Goal: Information Seeking & Learning: Learn about a topic

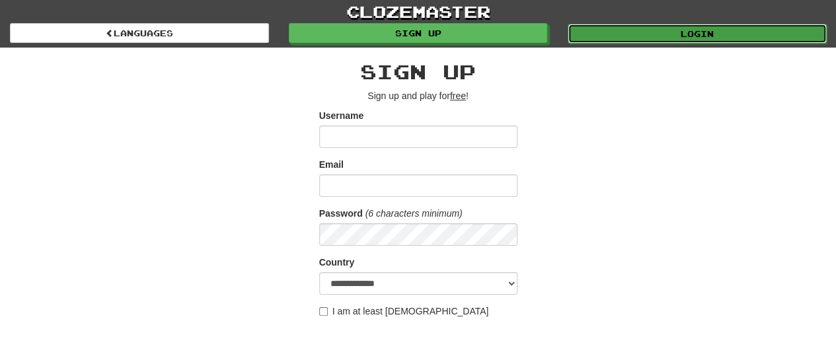
click at [606, 29] on link "Login" at bounding box center [697, 34] width 259 height 20
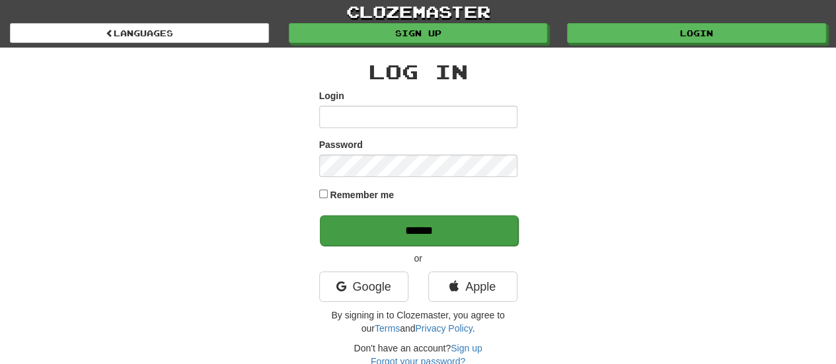
type input "**********"
click at [453, 231] on input "******" at bounding box center [419, 230] width 198 height 30
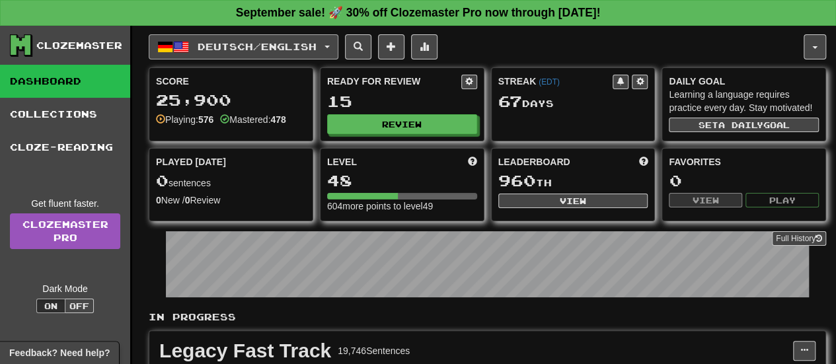
click at [328, 42] on button "Deutsch / English" at bounding box center [244, 46] width 190 height 25
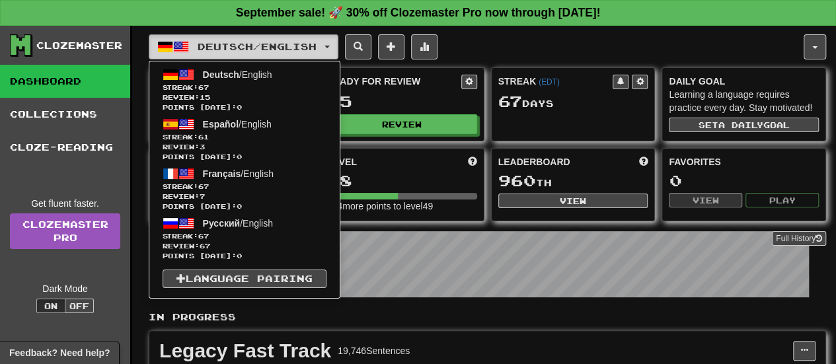
click at [328, 42] on button "Deutsch / English" at bounding box center [244, 46] width 190 height 25
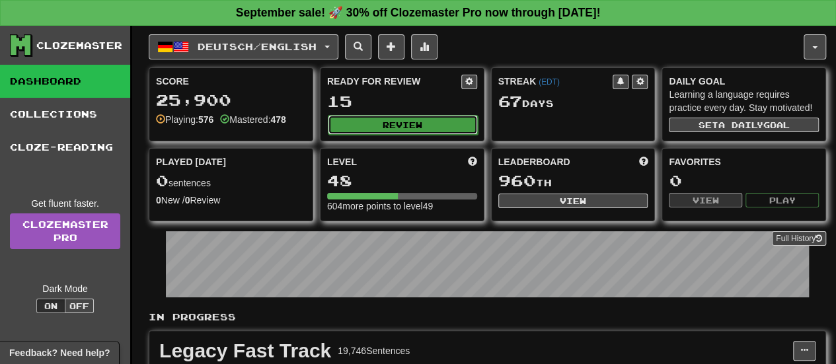
click at [417, 119] on button "Review" at bounding box center [403, 125] width 150 height 20
select select "**"
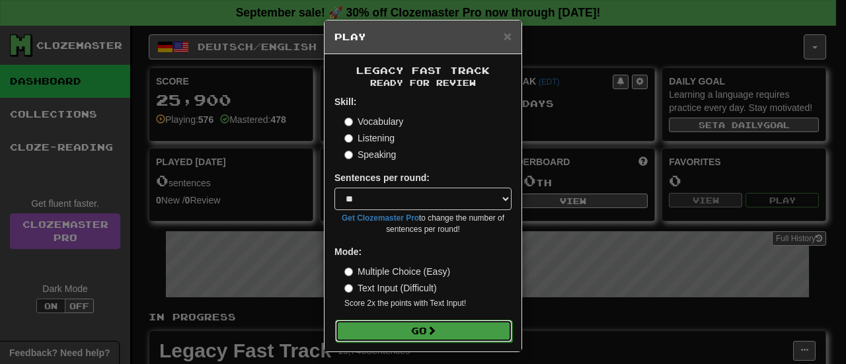
click at [365, 327] on button "Go" at bounding box center [423, 331] width 177 height 22
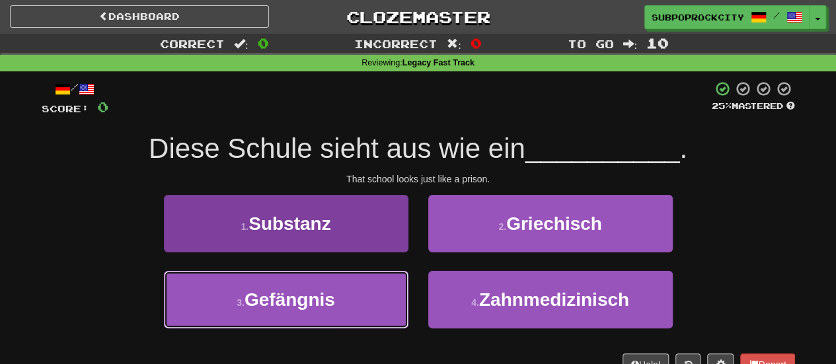
click at [333, 307] on span "Gefängnis" at bounding box center [289, 299] width 91 height 20
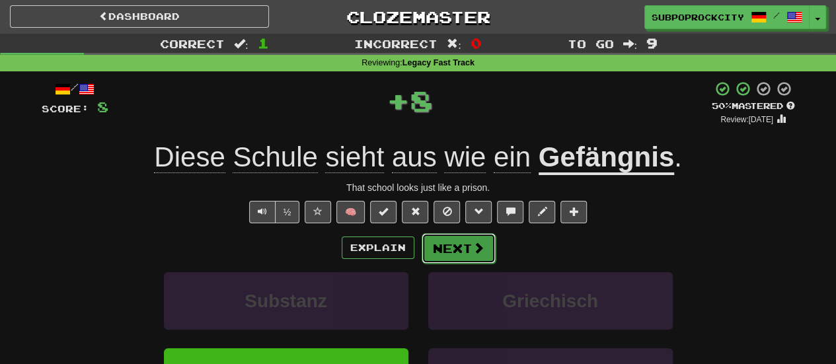
click at [484, 239] on button "Next" at bounding box center [459, 248] width 74 height 30
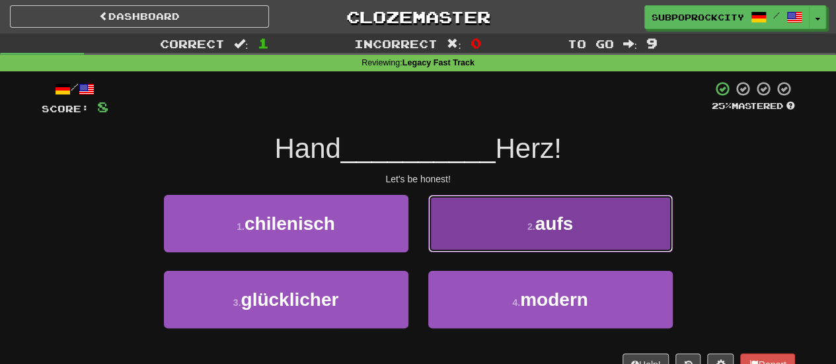
click at [505, 241] on button "2 . aufs" at bounding box center [550, 223] width 244 height 57
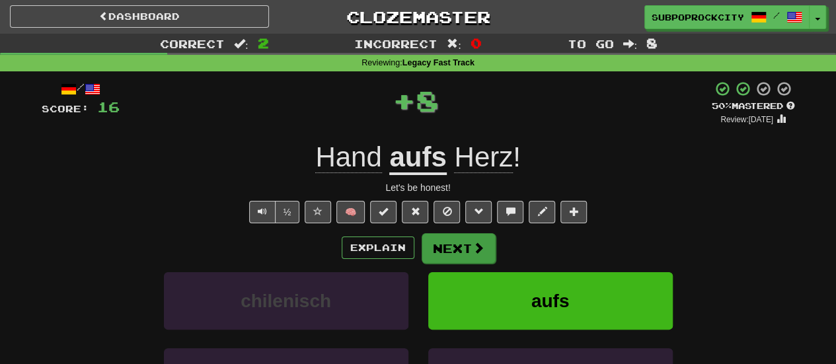
click at [480, 254] on div "Explain Next" at bounding box center [418, 248] width 753 height 30
click at [477, 254] on span at bounding box center [478, 248] width 12 height 12
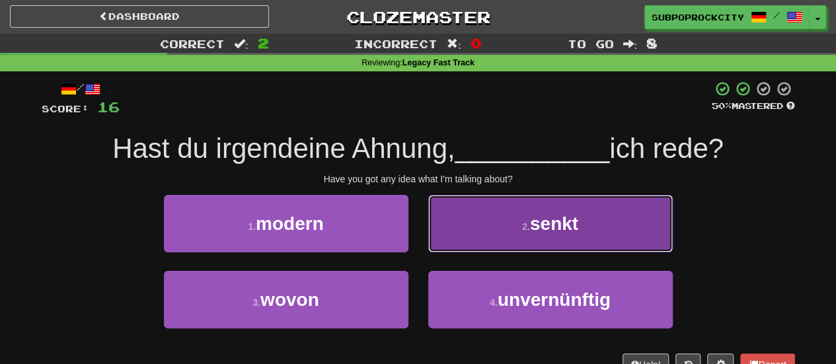
click at [448, 236] on button "2 . senkt" at bounding box center [550, 223] width 244 height 57
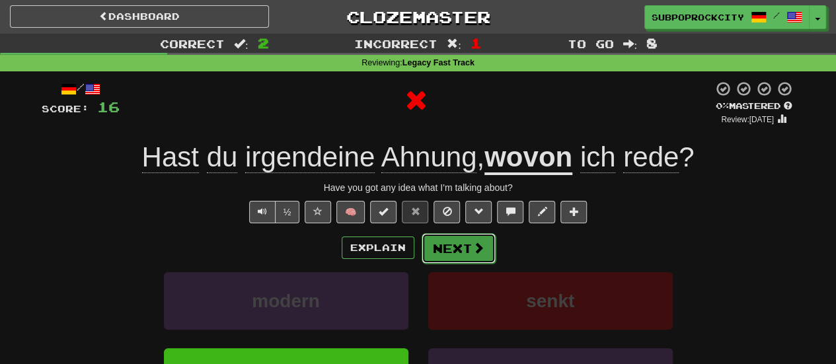
click at [449, 245] on button "Next" at bounding box center [459, 248] width 74 height 30
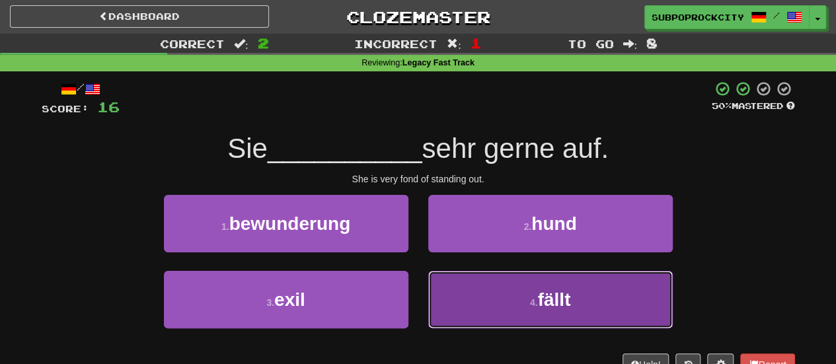
click at [451, 272] on button "4 . fällt" at bounding box center [550, 299] width 244 height 57
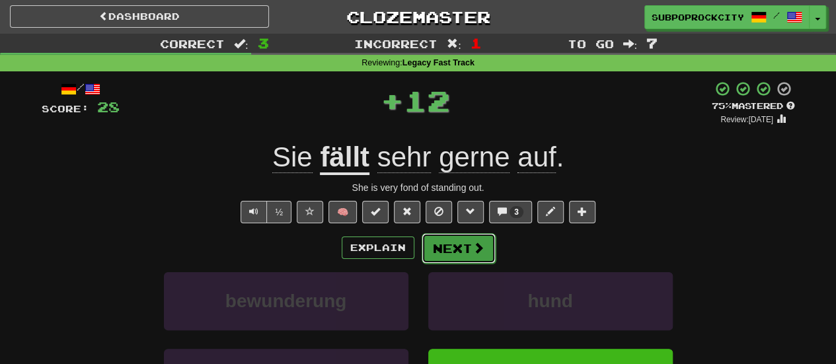
click at [448, 250] on button "Next" at bounding box center [459, 248] width 74 height 30
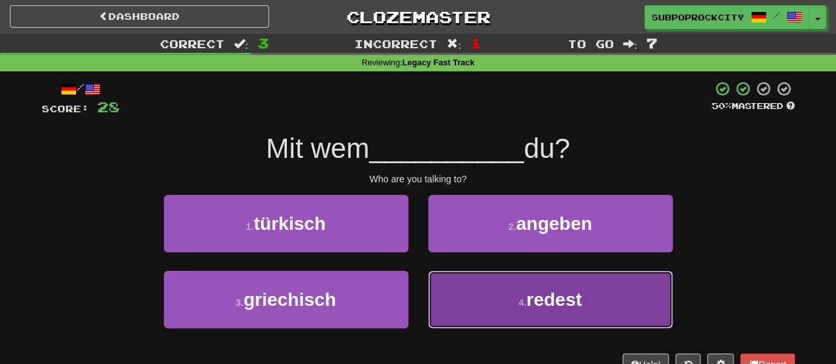
click at [448, 283] on button "4 . redest" at bounding box center [550, 299] width 244 height 57
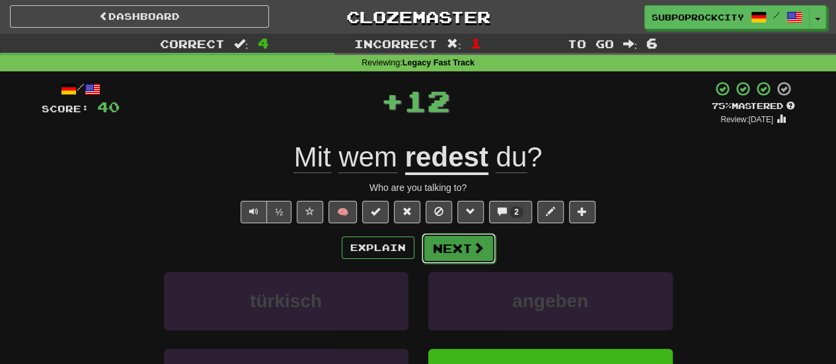
click at [446, 260] on button "Next" at bounding box center [459, 248] width 74 height 30
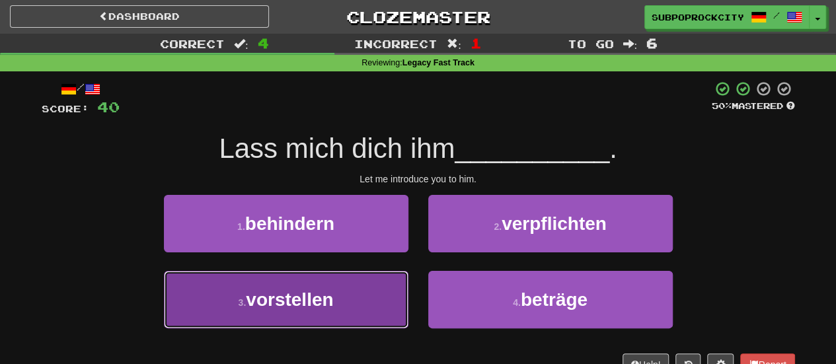
drag, startPoint x: 381, startPoint y: 299, endPoint x: 391, endPoint y: 295, distance: 11.5
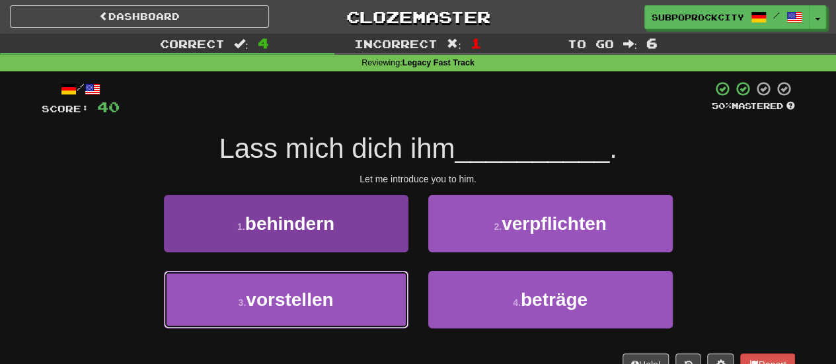
click at [382, 299] on button "3 . vorstellen" at bounding box center [286, 299] width 244 height 57
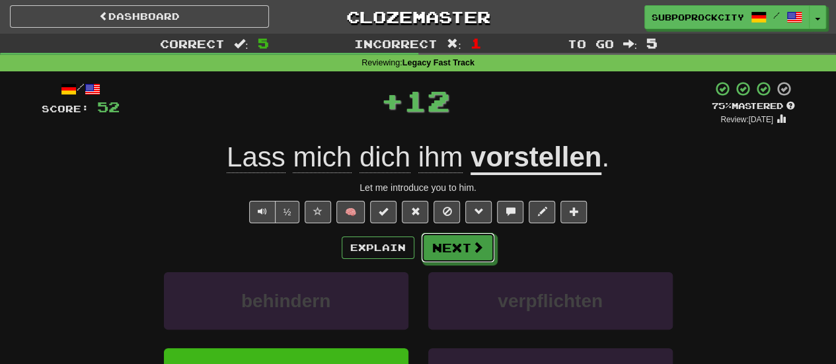
click at [458, 258] on button "Next" at bounding box center [458, 248] width 74 height 30
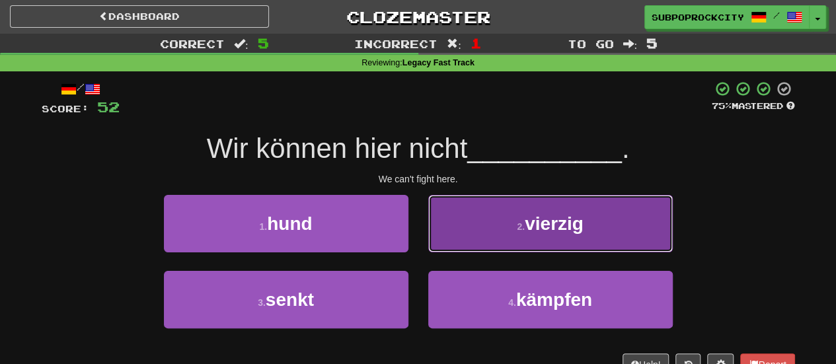
click at [475, 237] on button "2 . vierzig" at bounding box center [550, 223] width 244 height 57
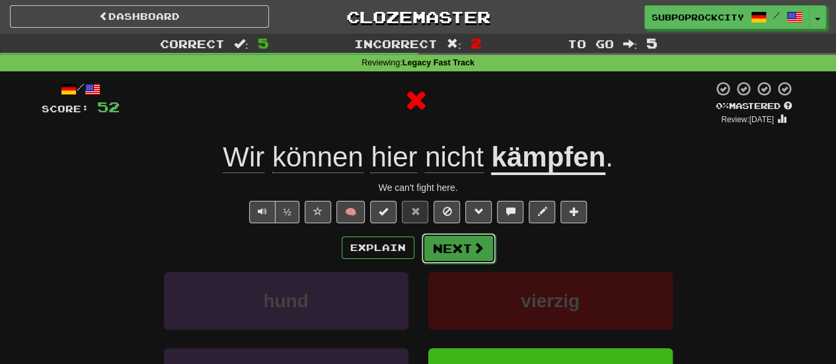
click at [472, 245] on span at bounding box center [478, 248] width 12 height 12
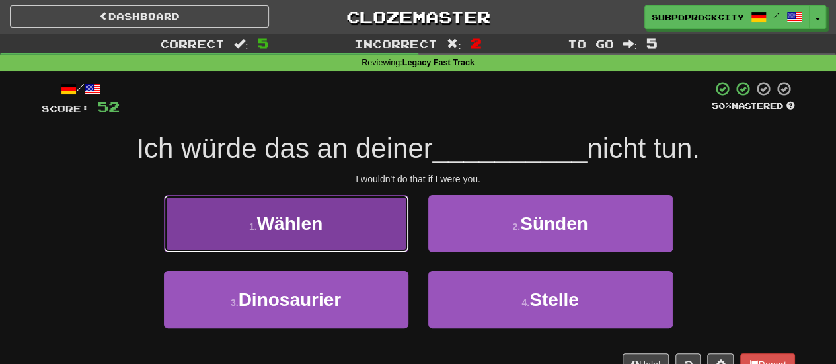
click at [381, 238] on button "1 . Wählen" at bounding box center [286, 223] width 244 height 57
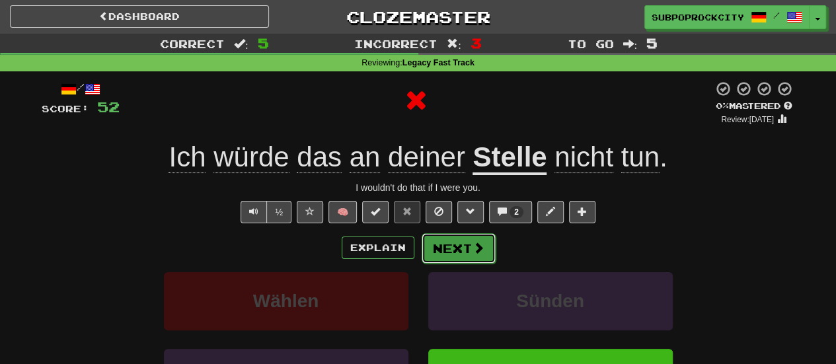
click at [472, 252] on span at bounding box center [478, 248] width 12 height 12
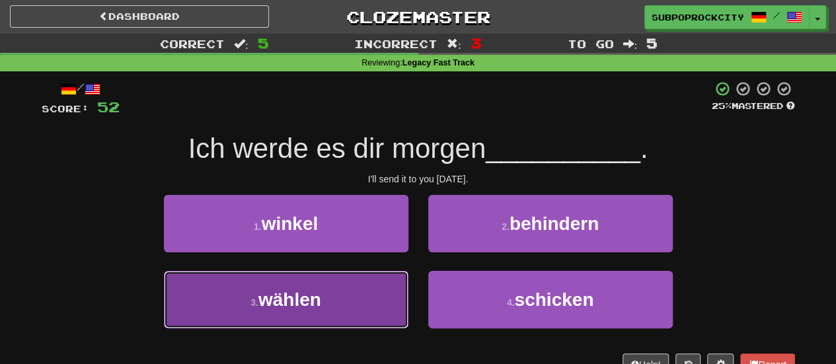
click at [375, 297] on button "3 . wählen" at bounding box center [286, 299] width 244 height 57
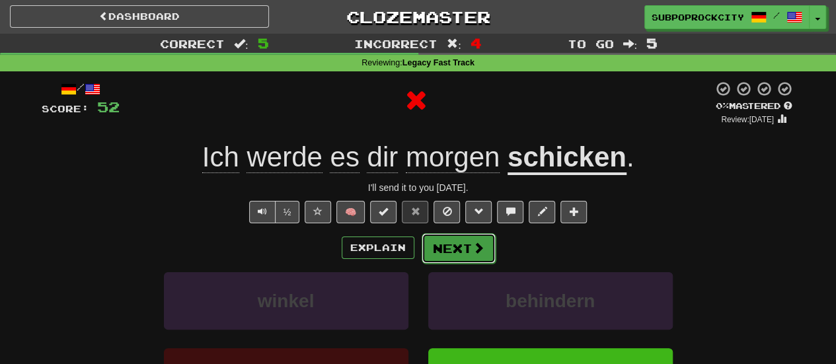
click at [466, 260] on button "Next" at bounding box center [459, 248] width 74 height 30
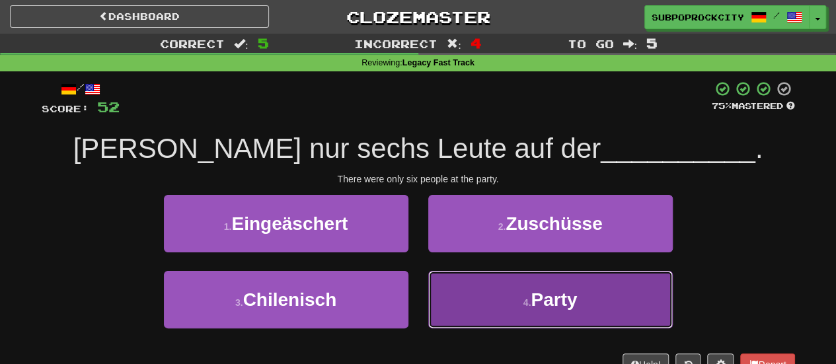
click at [493, 283] on button "4 . Party" at bounding box center [550, 299] width 244 height 57
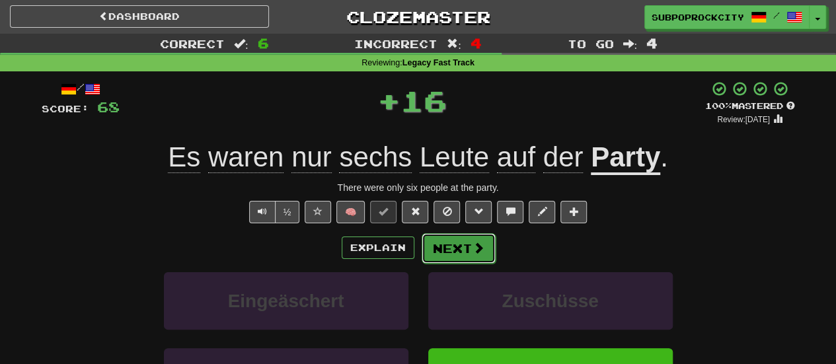
click at [472, 250] on span at bounding box center [478, 248] width 12 height 12
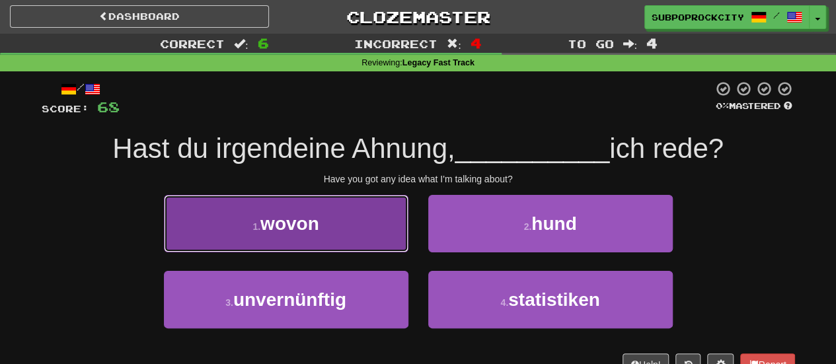
click at [366, 237] on button "1 . wovon" at bounding box center [286, 223] width 244 height 57
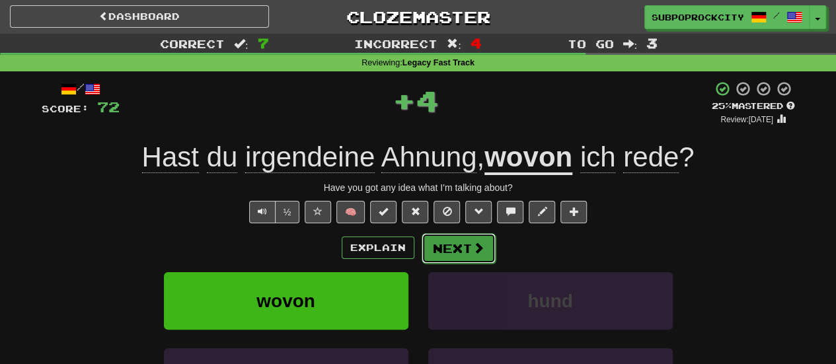
click at [457, 237] on button "Next" at bounding box center [459, 248] width 74 height 30
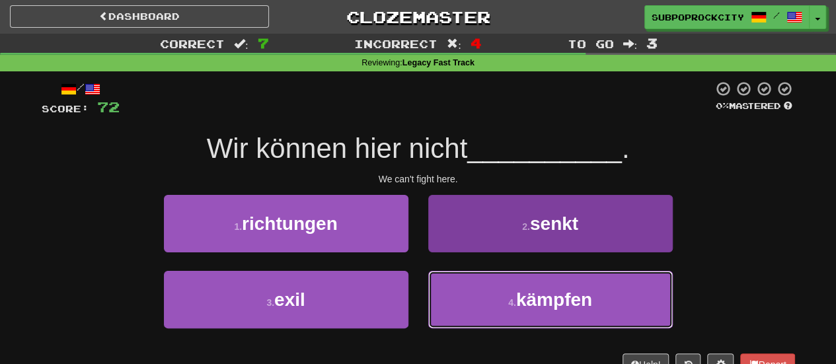
click at [453, 291] on button "4 . kämpfen" at bounding box center [550, 299] width 244 height 57
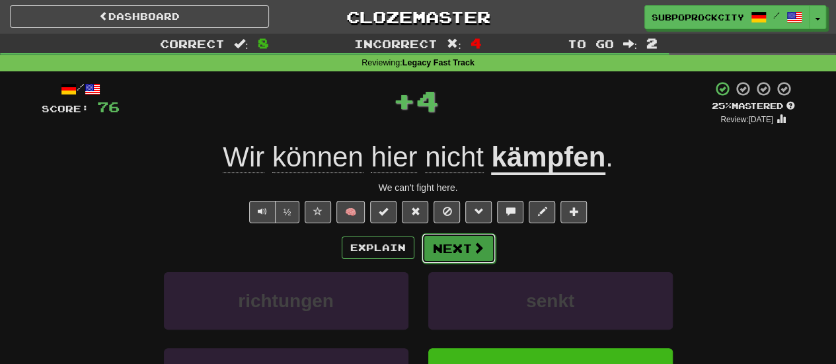
click at [447, 260] on button "Next" at bounding box center [459, 248] width 74 height 30
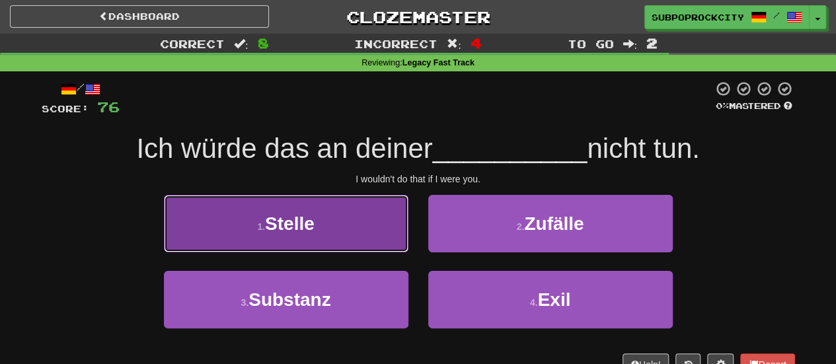
click at [382, 239] on button "1 . Stelle" at bounding box center [286, 223] width 244 height 57
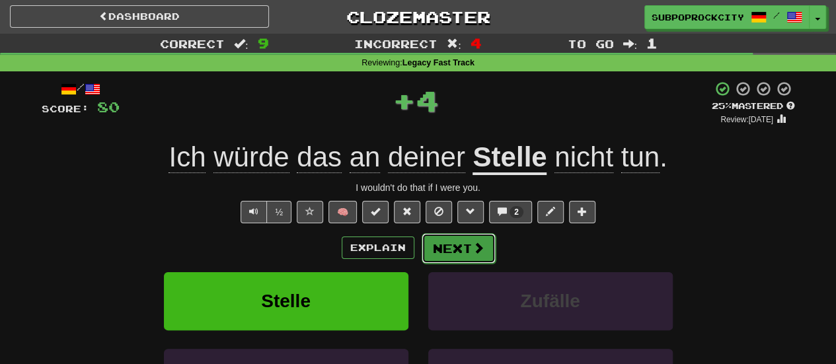
click at [463, 242] on button "Next" at bounding box center [459, 248] width 74 height 30
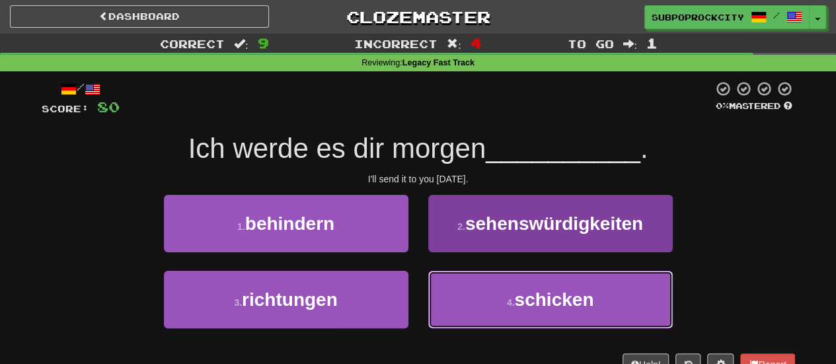
click at [496, 292] on button "4 . schicken" at bounding box center [550, 299] width 244 height 57
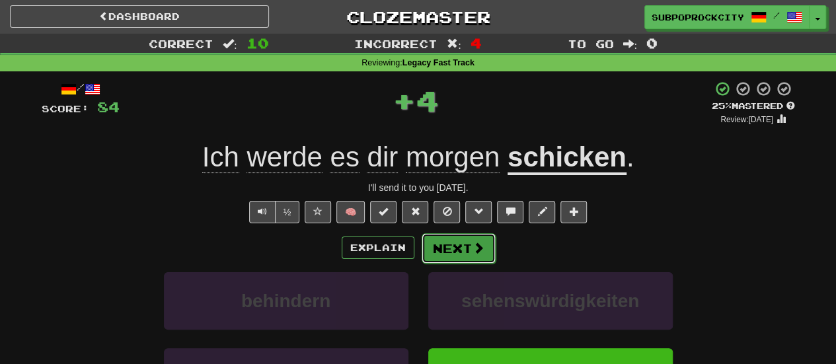
click at [474, 258] on button "Next" at bounding box center [459, 248] width 74 height 30
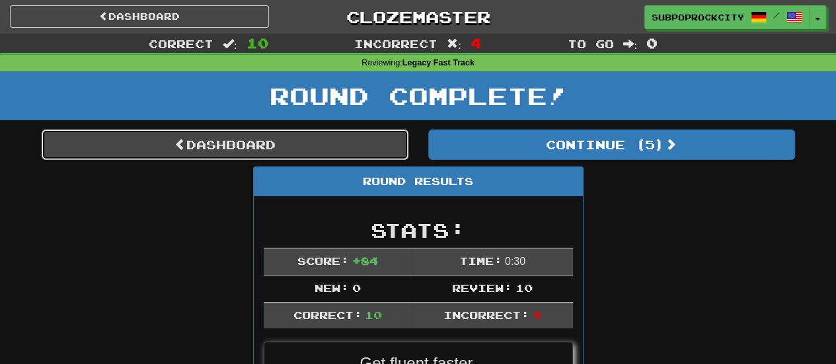
click at [337, 137] on link "Dashboard" at bounding box center [225, 145] width 367 height 30
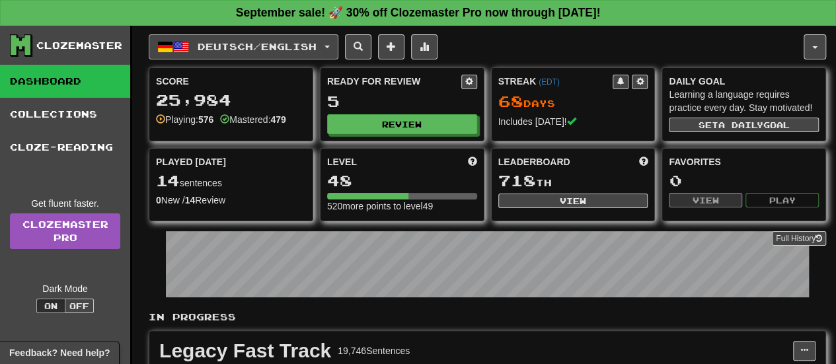
click at [274, 51] on button "Deutsch / English" at bounding box center [244, 46] width 190 height 25
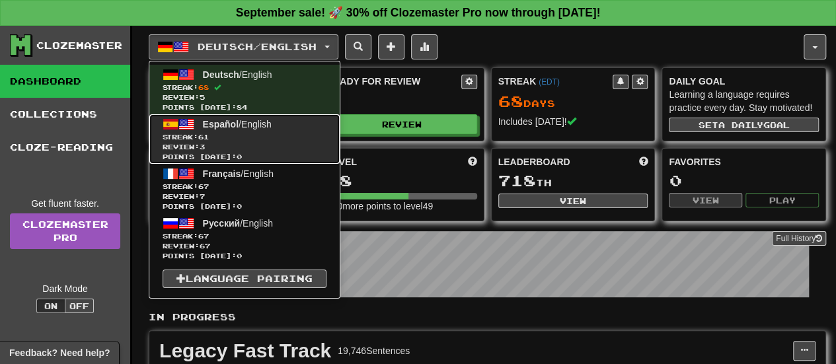
click at [276, 123] on link "Español / English Streak: 61 Review: 3 Points [DATE]: 0" at bounding box center [244, 139] width 190 height 50
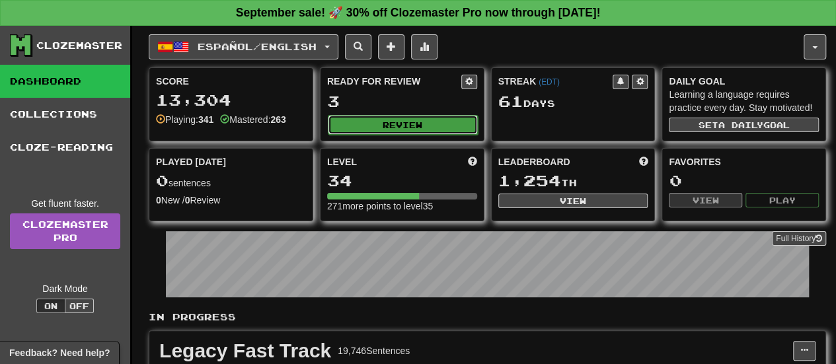
click at [341, 123] on button "Review" at bounding box center [403, 125] width 150 height 20
select select "**"
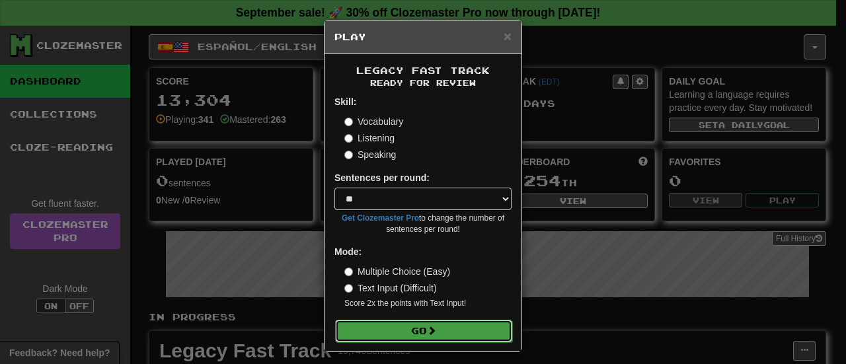
click at [400, 331] on button "Go" at bounding box center [423, 331] width 177 height 22
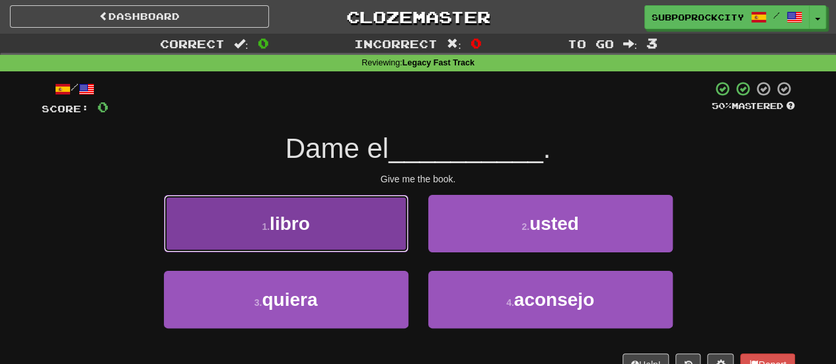
click at [381, 224] on button "1 . libro" at bounding box center [286, 223] width 244 height 57
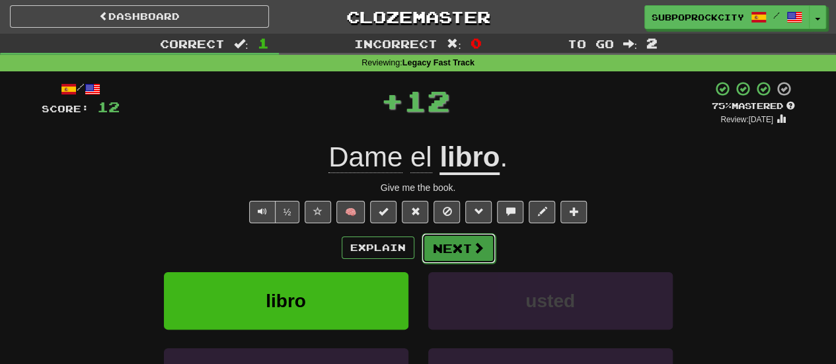
click at [468, 248] on button "Next" at bounding box center [459, 248] width 74 height 30
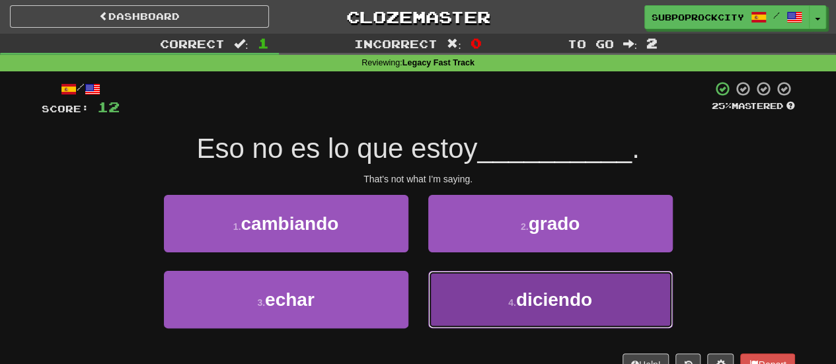
click at [461, 279] on button "4 . diciendo" at bounding box center [550, 299] width 244 height 57
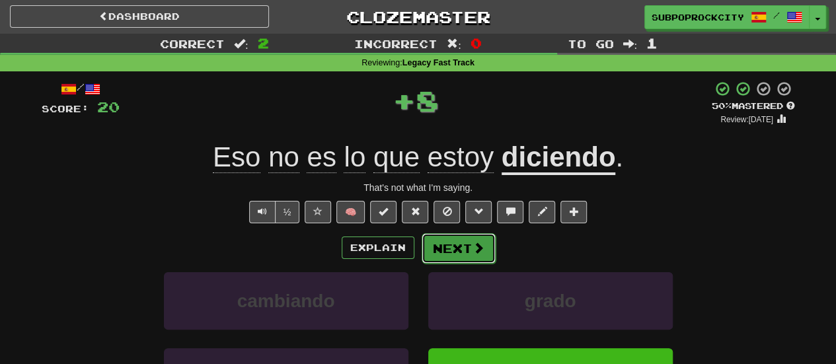
click at [454, 244] on button "Next" at bounding box center [459, 248] width 74 height 30
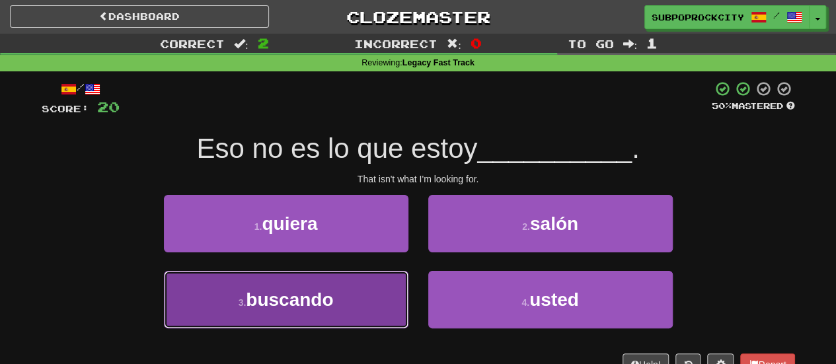
click at [375, 283] on button "3 . buscando" at bounding box center [286, 299] width 244 height 57
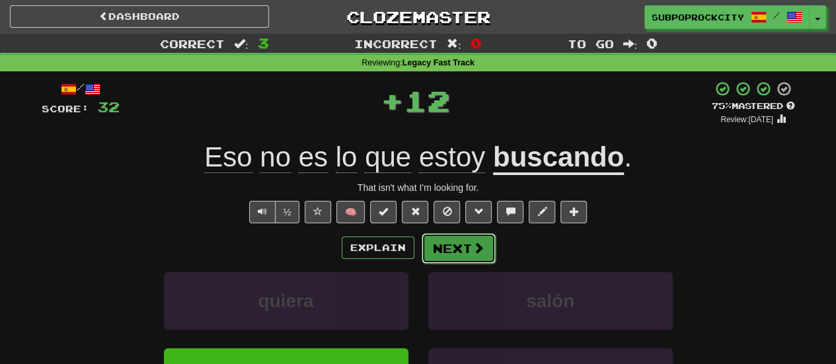
click at [451, 249] on button "Next" at bounding box center [459, 248] width 74 height 30
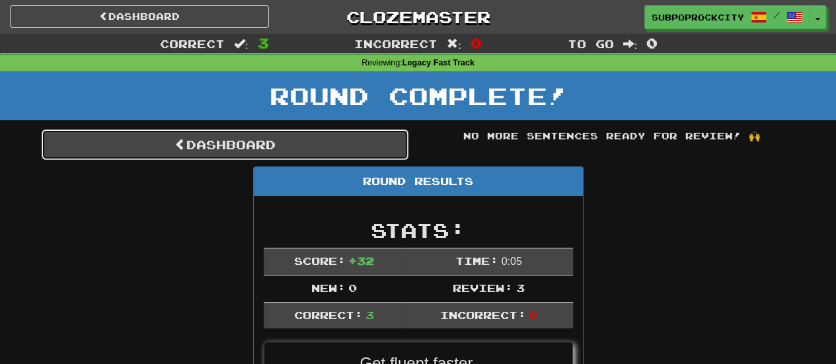
click at [291, 147] on link "Dashboard" at bounding box center [225, 145] width 367 height 30
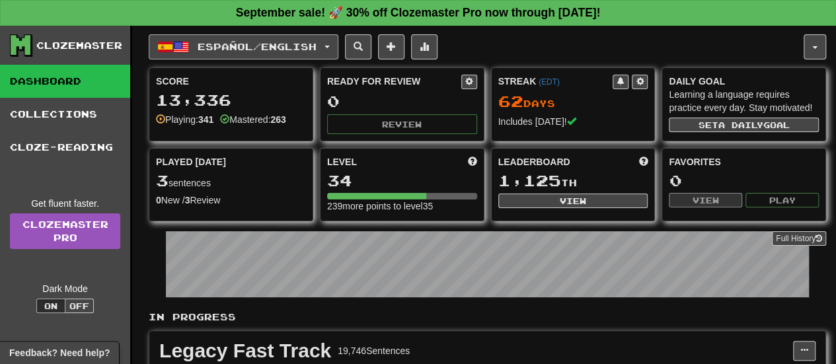
click at [285, 44] on span "Español / English" at bounding box center [257, 46] width 119 height 11
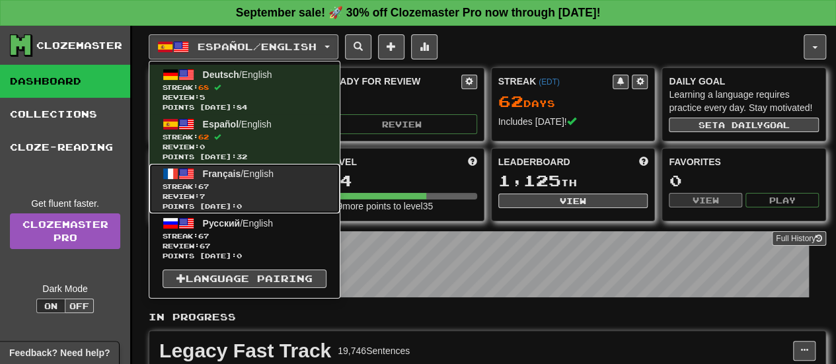
click at [297, 179] on link "Français / English Streak: 67 Review: 7 Points today: 0" at bounding box center [244, 189] width 190 height 50
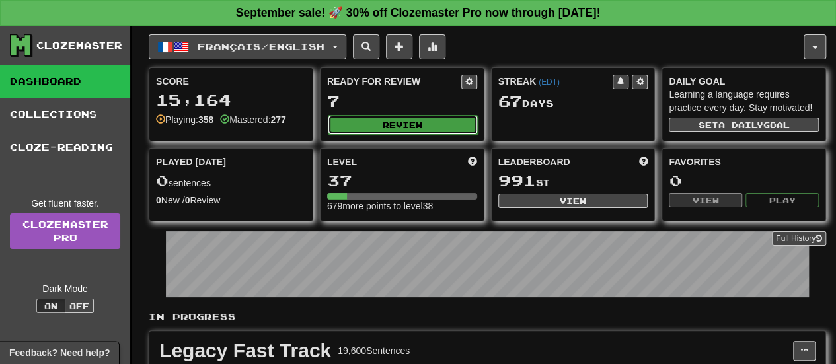
click at [372, 121] on button "Review" at bounding box center [403, 125] width 150 height 20
select select "**"
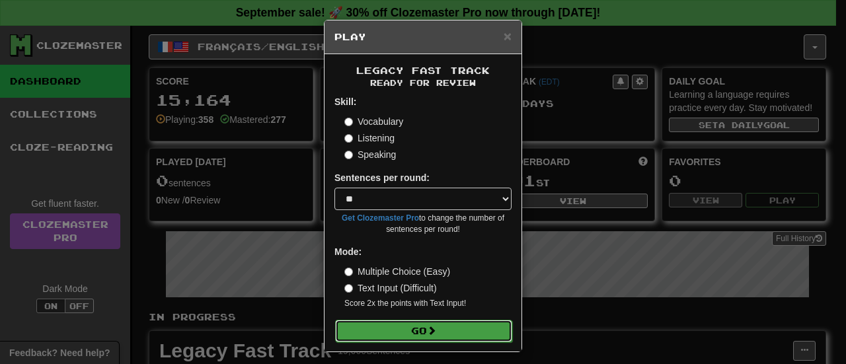
click at [385, 332] on button "Go" at bounding box center [423, 331] width 177 height 22
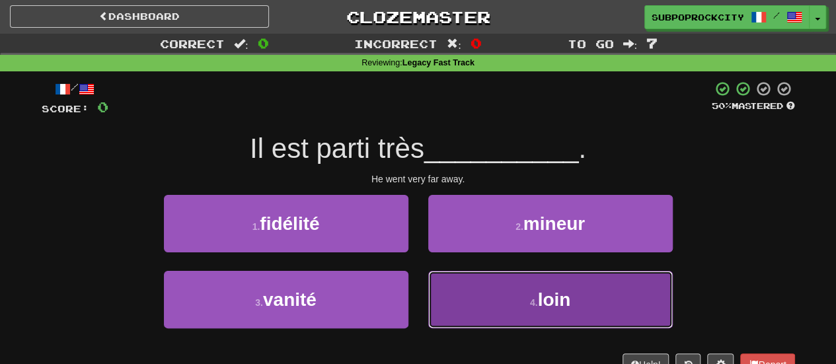
click at [440, 286] on button "4 . loin" at bounding box center [550, 299] width 244 height 57
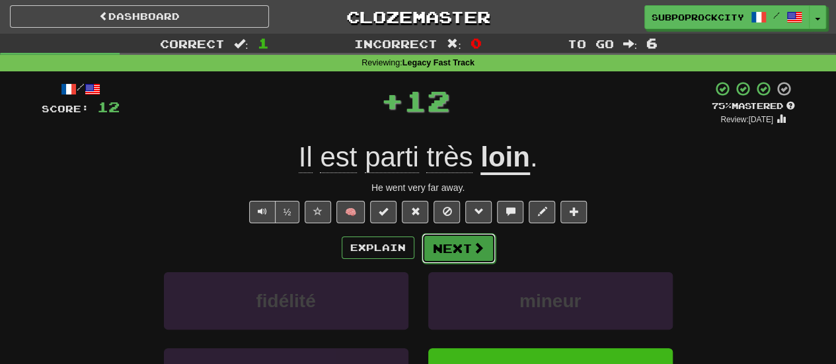
click at [445, 257] on button "Next" at bounding box center [459, 248] width 74 height 30
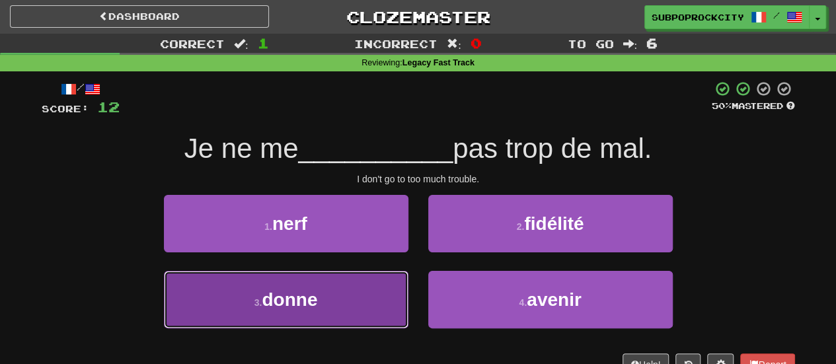
click at [387, 287] on button "3 . donne" at bounding box center [286, 299] width 244 height 57
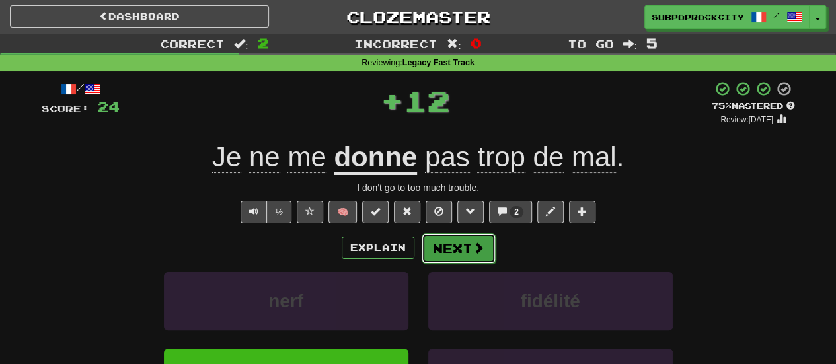
click at [458, 253] on button "Next" at bounding box center [459, 248] width 74 height 30
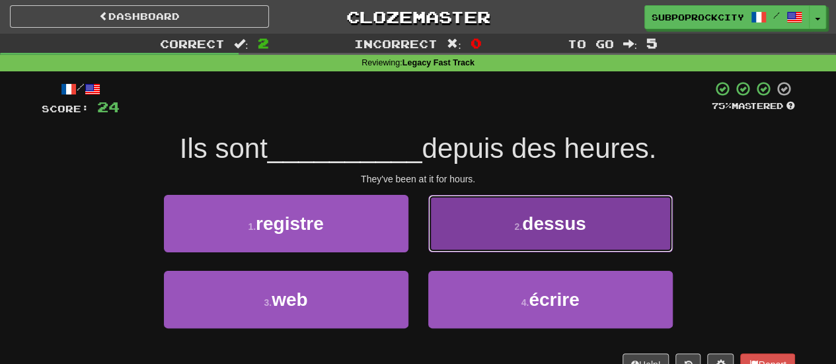
click at [463, 235] on button "2 . dessus" at bounding box center [550, 223] width 244 height 57
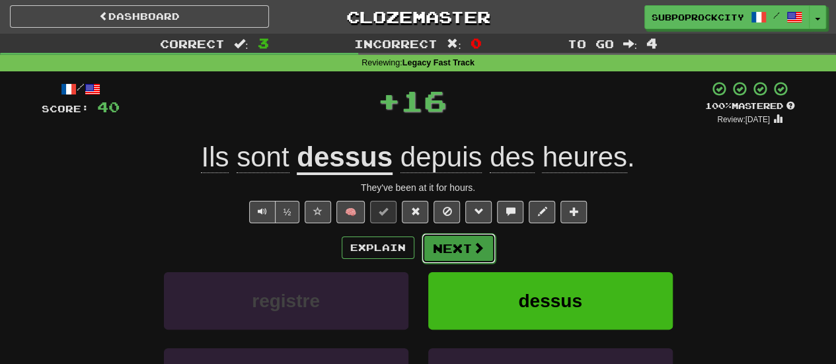
click at [455, 250] on button "Next" at bounding box center [459, 248] width 74 height 30
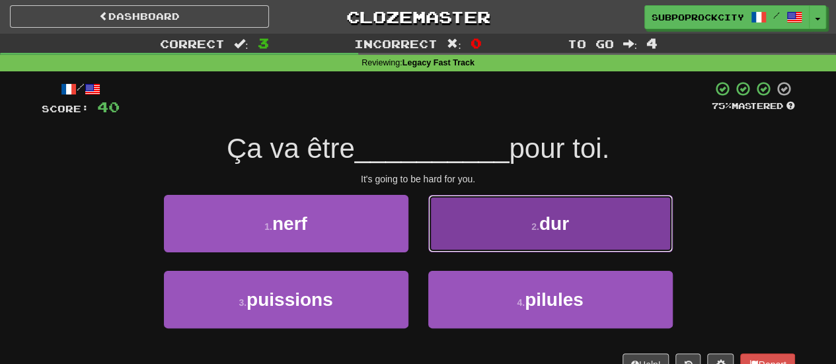
click at [463, 242] on button "2 . dur" at bounding box center [550, 223] width 244 height 57
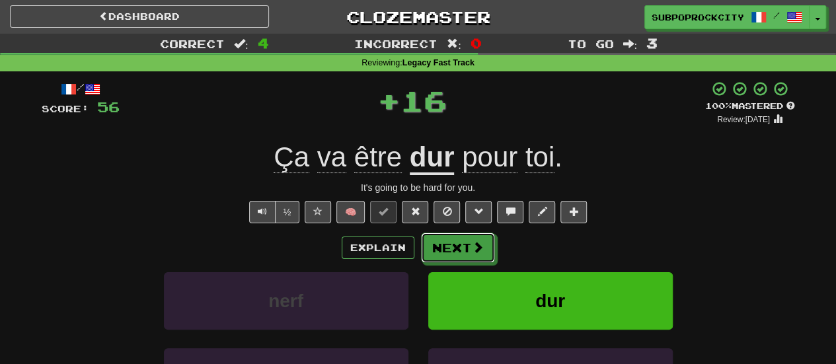
click at [463, 242] on button "Next" at bounding box center [458, 248] width 74 height 30
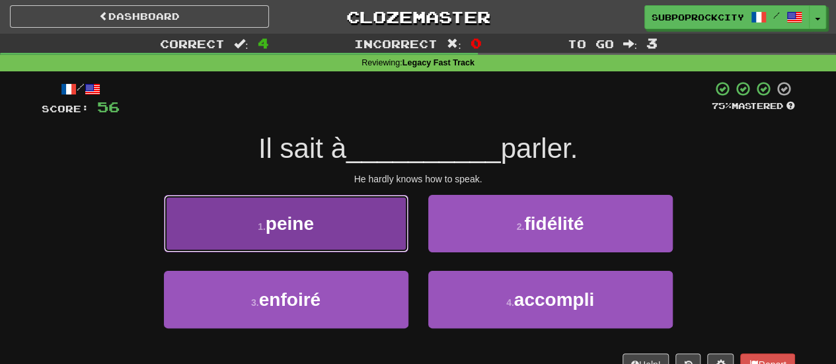
click at [382, 233] on button "1 . peine" at bounding box center [286, 223] width 244 height 57
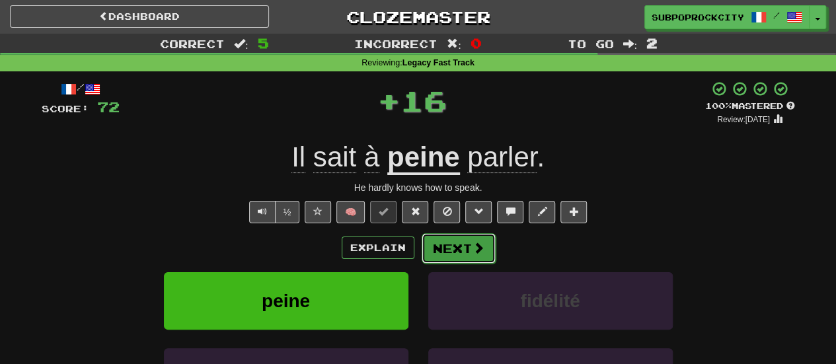
click at [449, 240] on button "Next" at bounding box center [459, 248] width 74 height 30
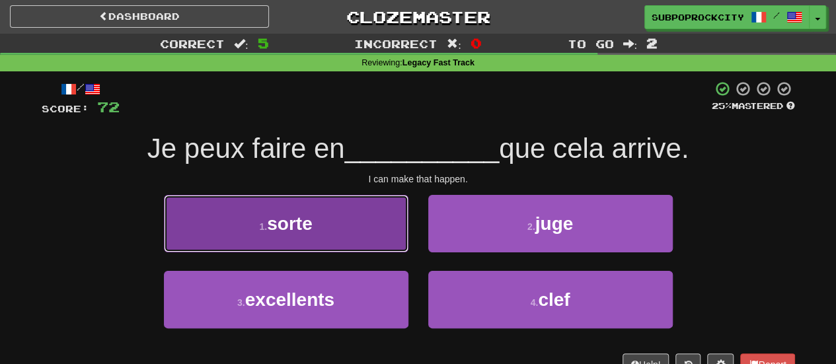
click at [393, 244] on button "1 . sorte" at bounding box center [286, 223] width 244 height 57
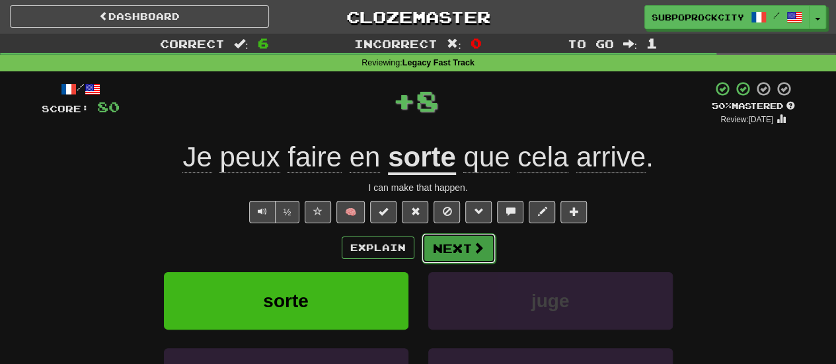
click at [449, 249] on button "Next" at bounding box center [459, 248] width 74 height 30
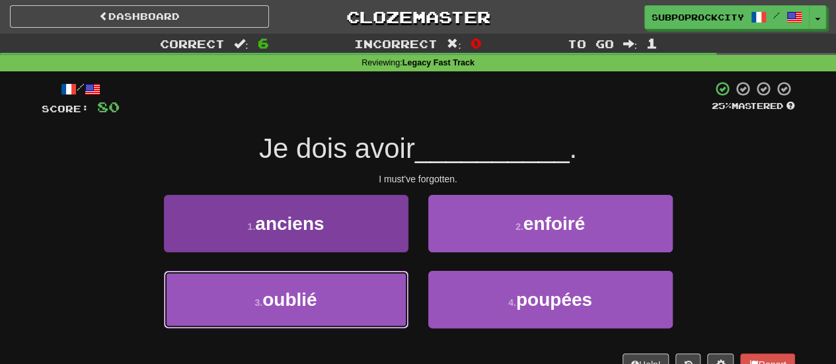
drag, startPoint x: 357, startPoint y: 293, endPoint x: 377, endPoint y: 289, distance: 20.2
click at [359, 293] on button "3 . oublié" at bounding box center [286, 299] width 244 height 57
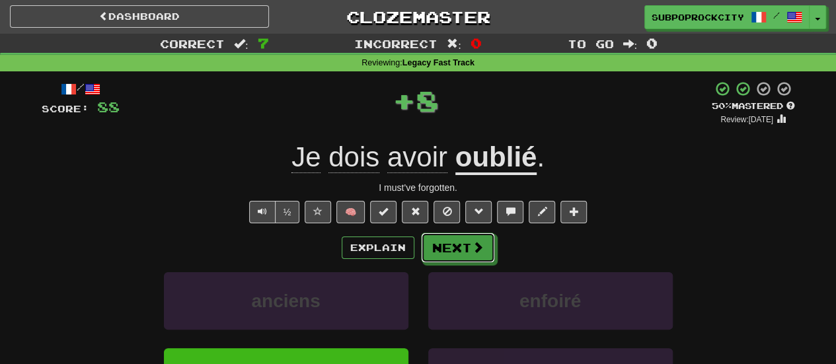
click at [453, 257] on button "Next" at bounding box center [458, 248] width 74 height 30
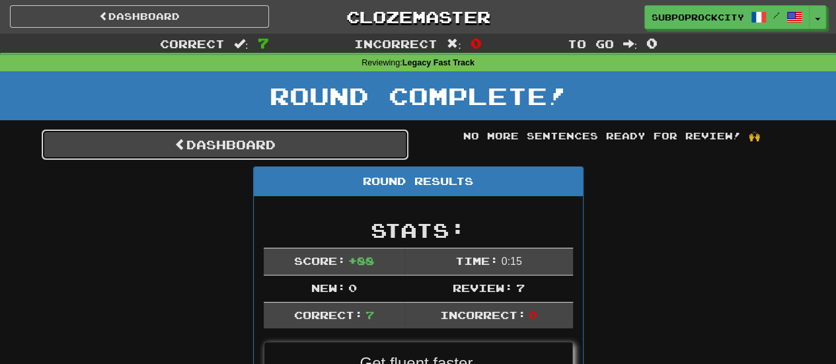
click at [318, 146] on link "Dashboard" at bounding box center [225, 145] width 367 height 30
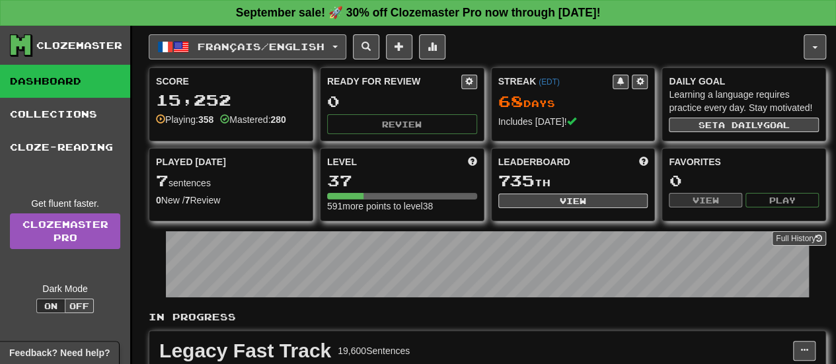
click at [293, 48] on span "Français / English" at bounding box center [261, 46] width 127 height 11
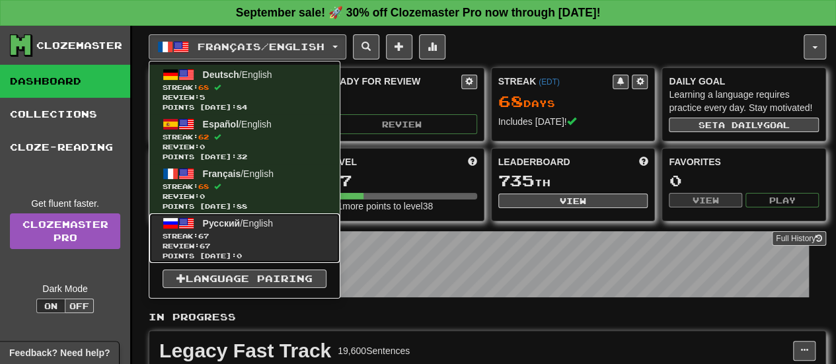
click at [273, 222] on span "Русский / English" at bounding box center [238, 223] width 70 height 11
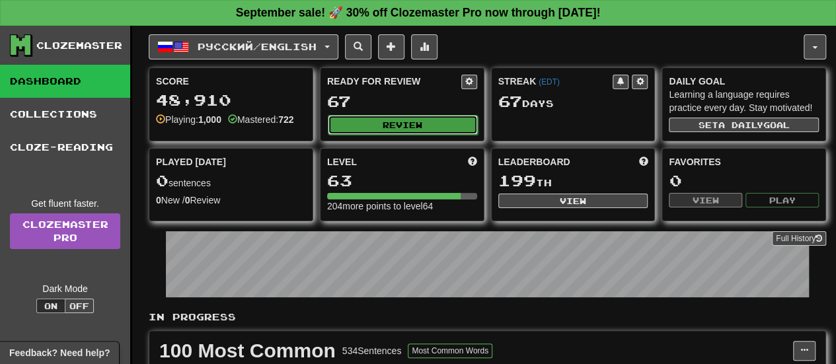
click at [406, 124] on button "Review" at bounding box center [403, 125] width 150 height 20
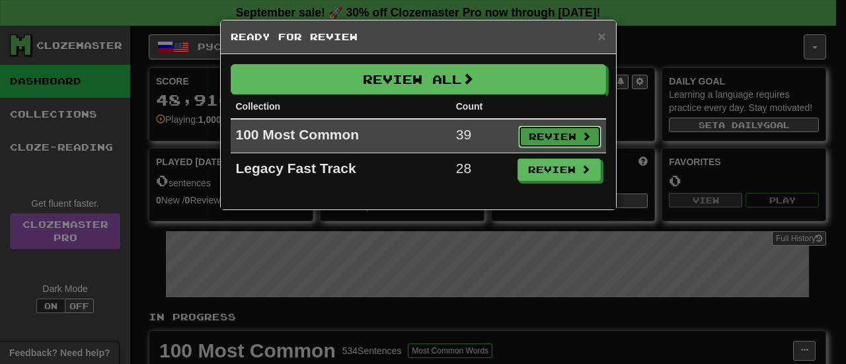
click at [550, 135] on button "Review" at bounding box center [559, 137] width 83 height 22
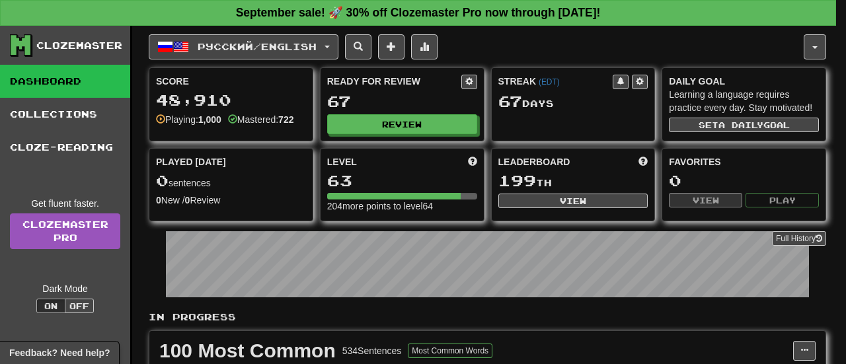
select select "**"
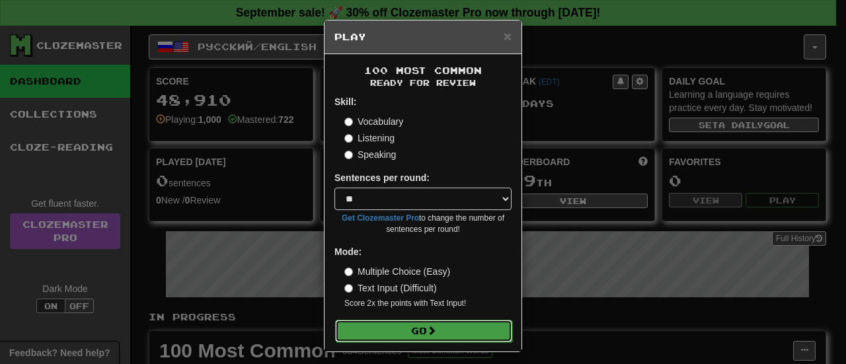
click at [448, 333] on button "Go" at bounding box center [423, 331] width 177 height 22
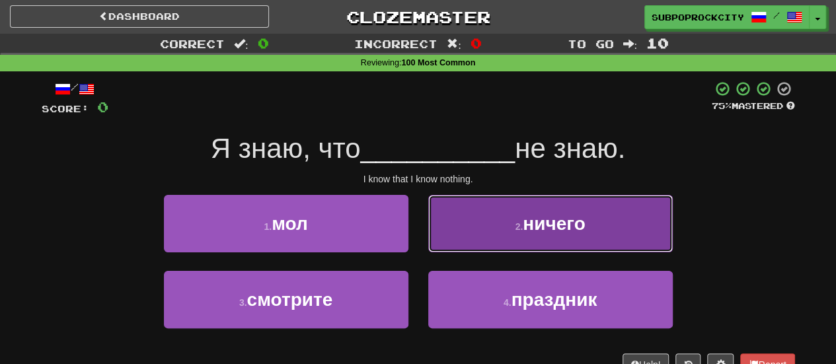
click at [431, 239] on button "2 . ничего" at bounding box center [550, 223] width 244 height 57
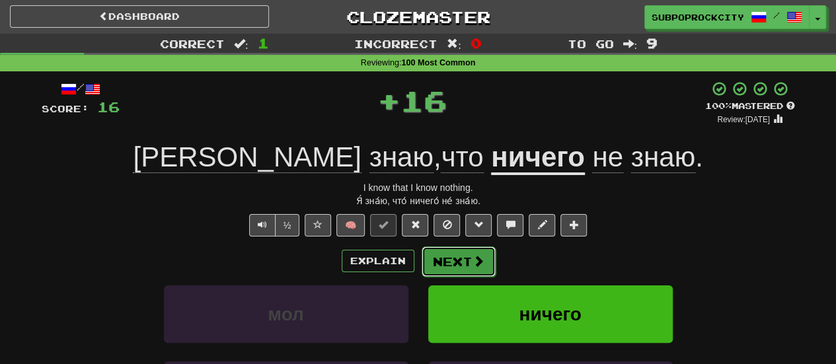
click at [429, 257] on button "Next" at bounding box center [459, 261] width 74 height 30
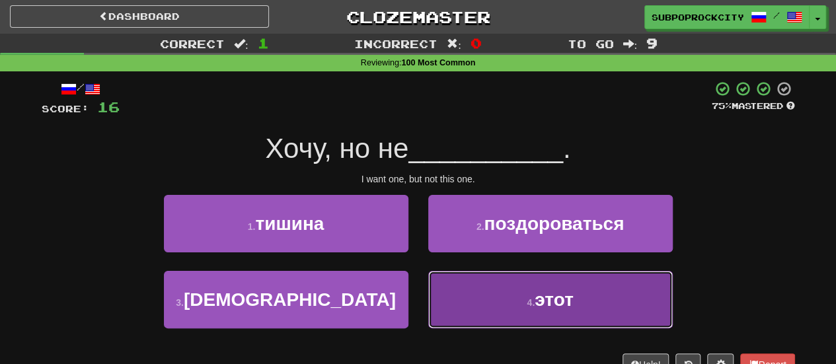
click at [448, 298] on button "4 . этот" at bounding box center [550, 299] width 244 height 57
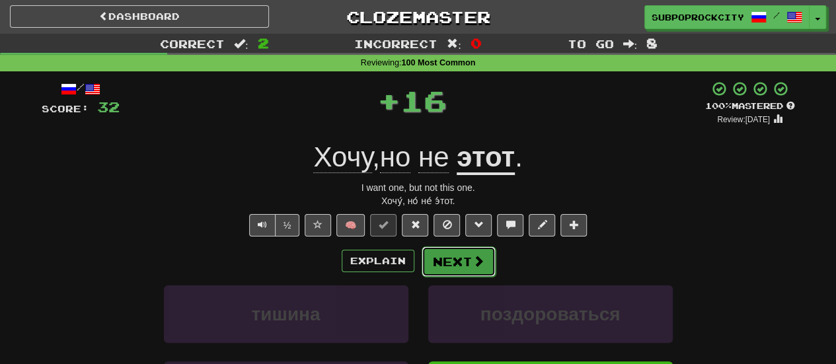
click at [443, 253] on button "Next" at bounding box center [459, 261] width 74 height 30
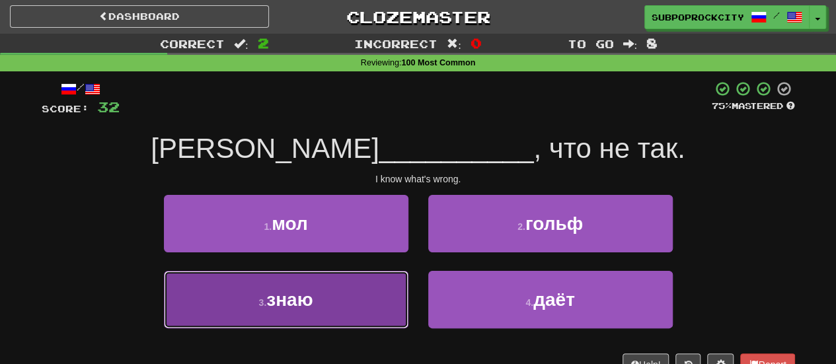
drag, startPoint x: 374, startPoint y: 299, endPoint x: 382, endPoint y: 298, distance: 8.0
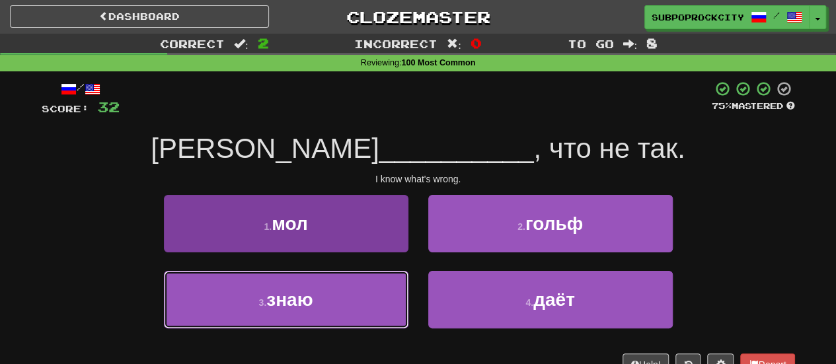
click at [374, 299] on button "3 . знаю" at bounding box center [286, 299] width 244 height 57
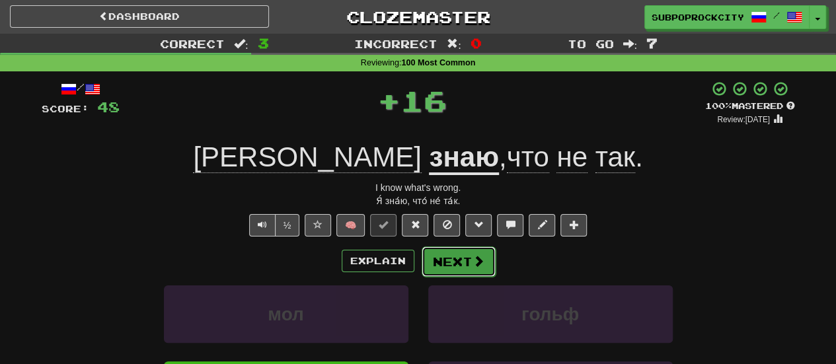
click at [441, 274] on button "Next" at bounding box center [459, 261] width 74 height 30
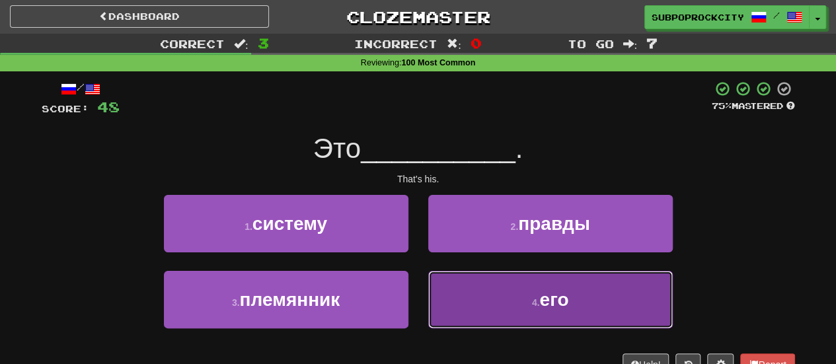
click at [452, 285] on button "4 . его" at bounding box center [550, 299] width 244 height 57
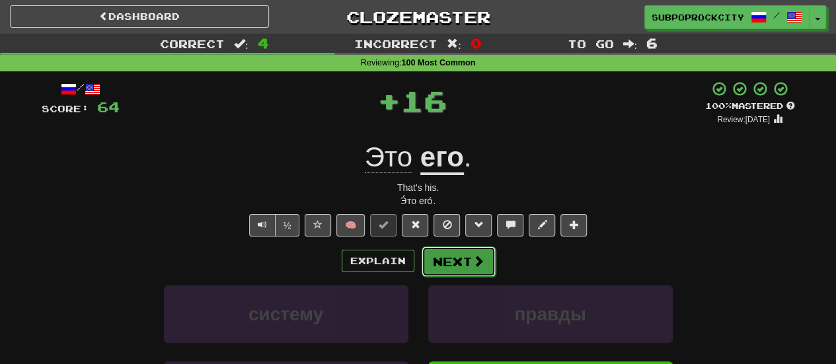
click at [437, 254] on button "Next" at bounding box center [459, 261] width 74 height 30
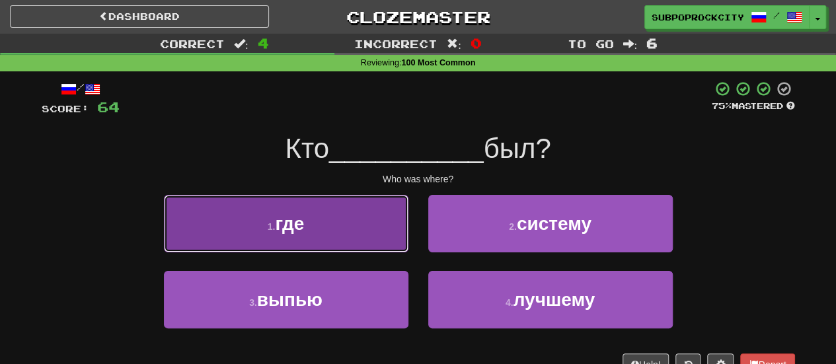
click at [375, 237] on button "1 . где" at bounding box center [286, 223] width 244 height 57
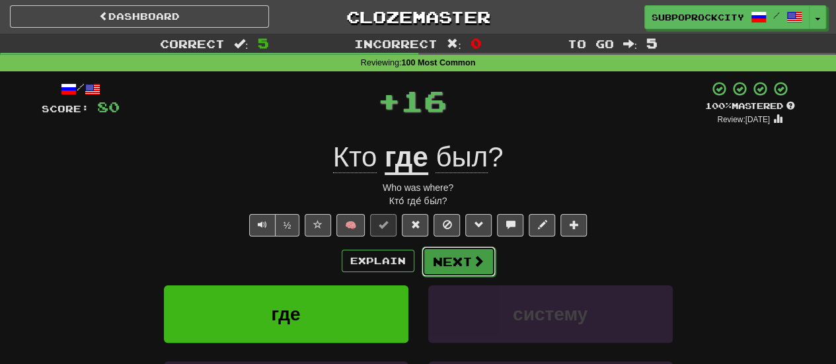
click at [447, 262] on button "Next" at bounding box center [459, 261] width 74 height 30
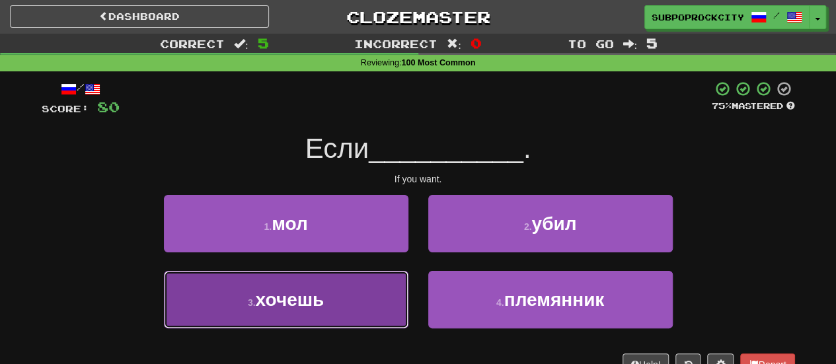
click at [369, 279] on button "3 . хочешь" at bounding box center [286, 299] width 244 height 57
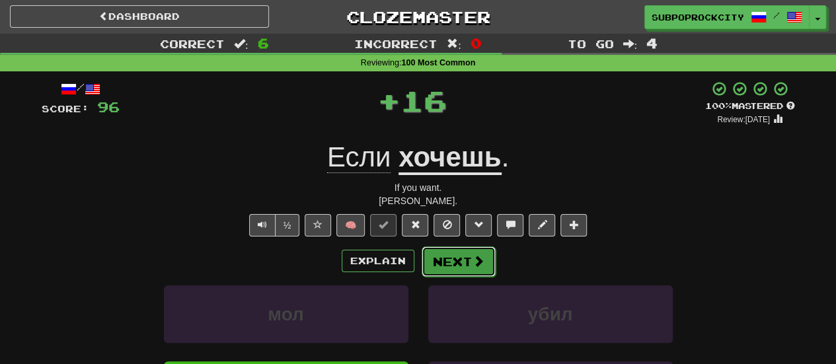
click at [435, 264] on button "Next" at bounding box center [459, 261] width 74 height 30
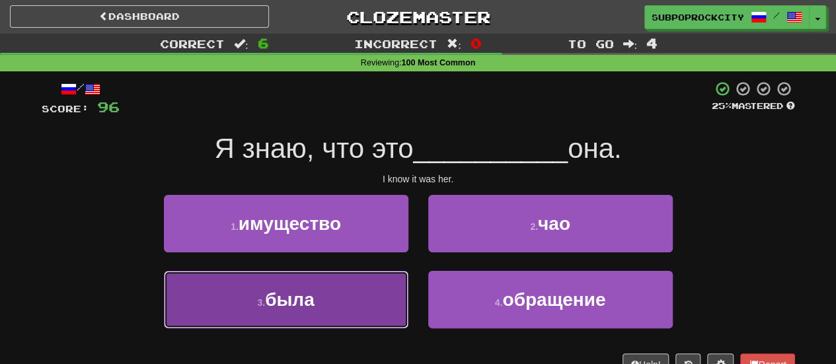
click at [371, 294] on button "3 . была" at bounding box center [286, 299] width 244 height 57
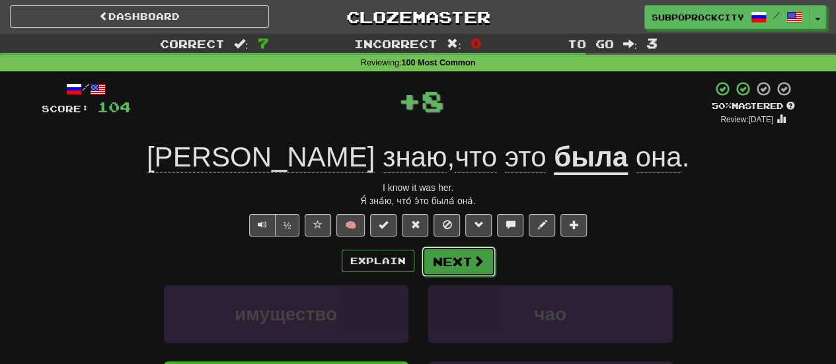
click at [448, 265] on button "Next" at bounding box center [459, 261] width 74 height 30
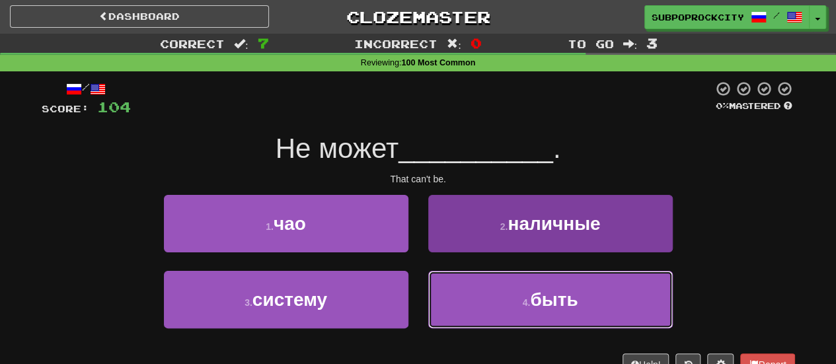
drag, startPoint x: 443, startPoint y: 307, endPoint x: 448, endPoint y: 297, distance: 10.9
click at [445, 307] on button "4 . быть" at bounding box center [550, 299] width 244 height 57
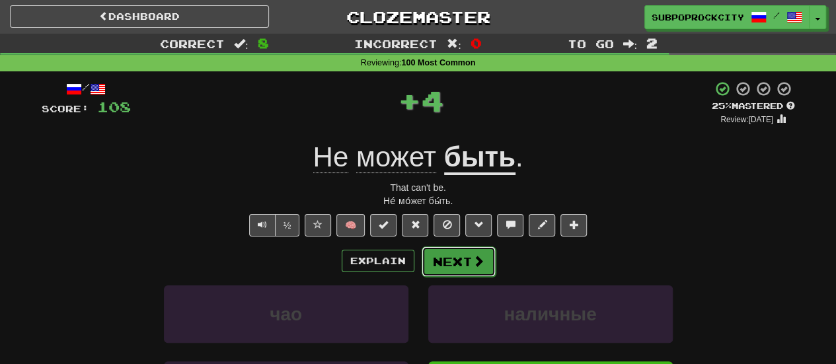
click at [450, 256] on button "Next" at bounding box center [459, 261] width 74 height 30
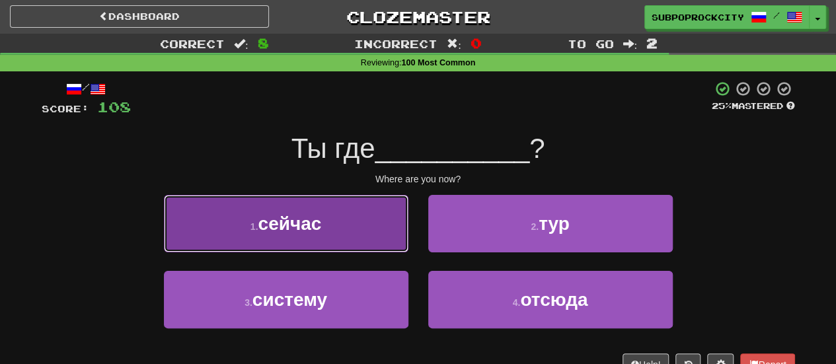
click at [379, 242] on button "1 . сейчас" at bounding box center [286, 223] width 244 height 57
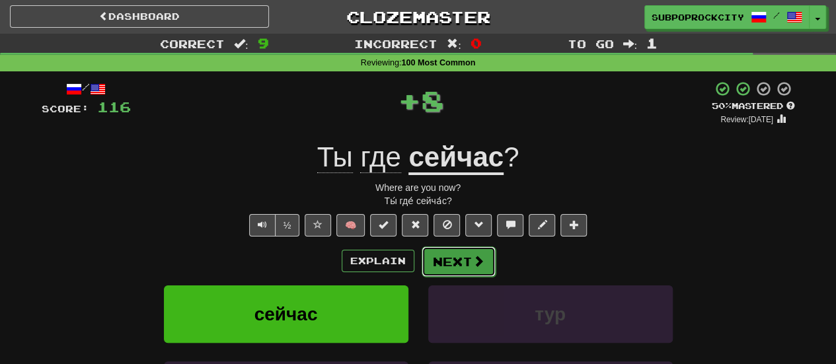
click at [432, 250] on button "Next" at bounding box center [459, 261] width 74 height 30
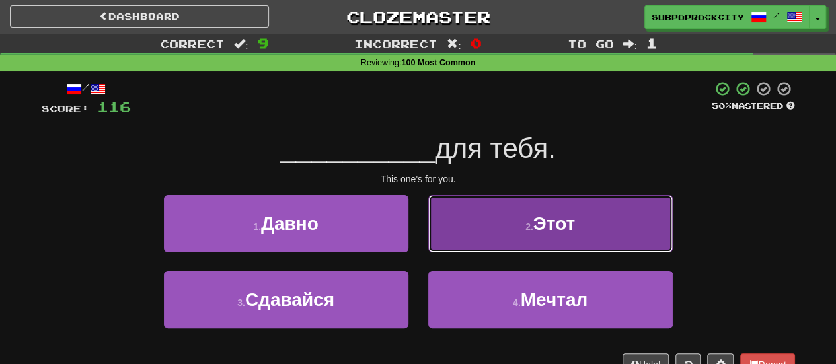
click at [443, 245] on button "2 . Этот" at bounding box center [550, 223] width 244 height 57
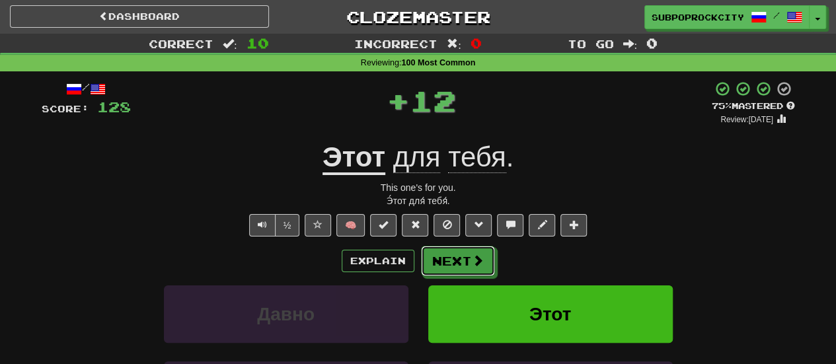
click at [444, 248] on button "Next" at bounding box center [458, 261] width 74 height 30
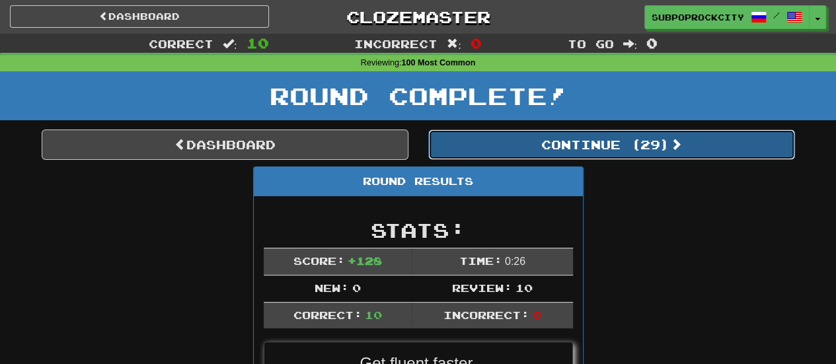
click at [449, 158] on button "Continue ( 29 )" at bounding box center [611, 145] width 367 height 30
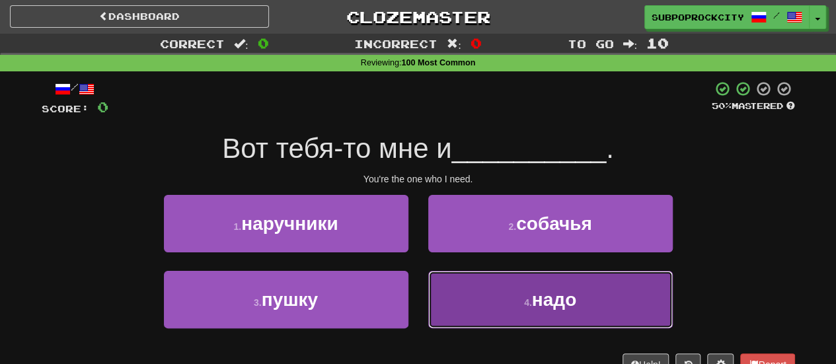
click at [457, 285] on button "4 . надо" at bounding box center [550, 299] width 244 height 57
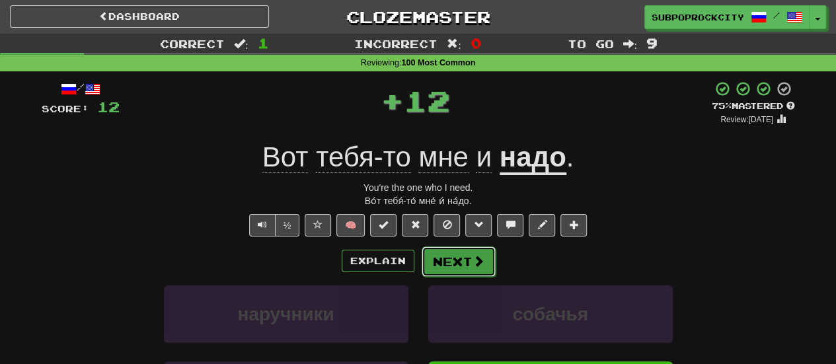
click at [449, 260] on button "Next" at bounding box center [459, 261] width 74 height 30
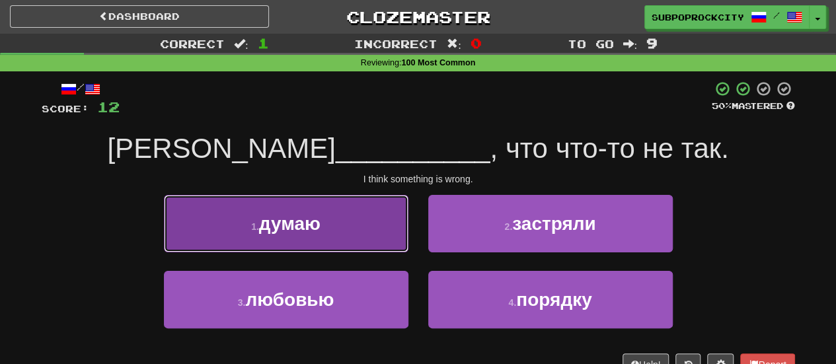
click at [387, 239] on button "1 . думаю" at bounding box center [286, 223] width 244 height 57
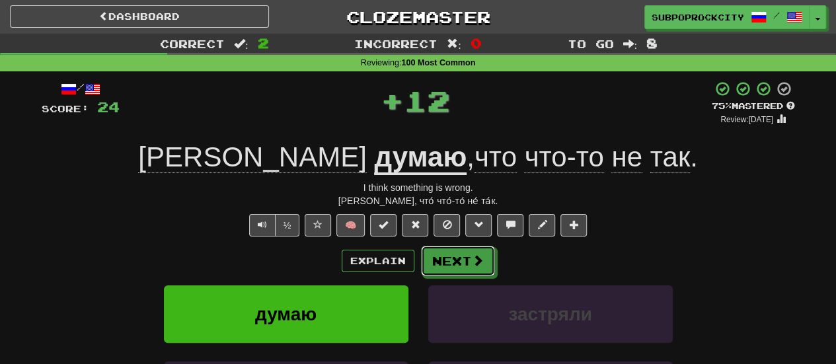
click at [449, 252] on button "Next" at bounding box center [458, 261] width 74 height 30
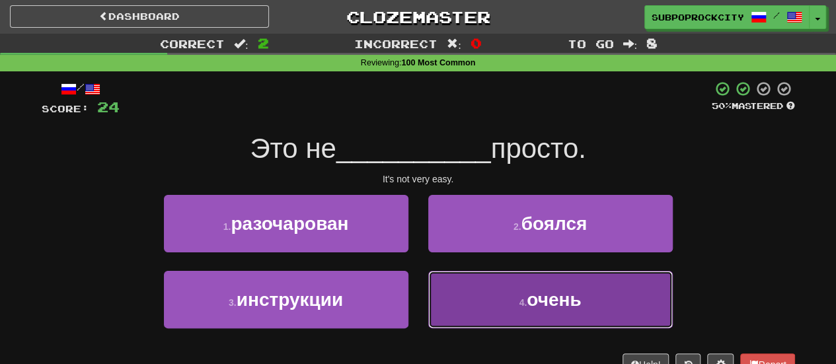
click at [457, 293] on button "4 . очень" at bounding box center [550, 299] width 244 height 57
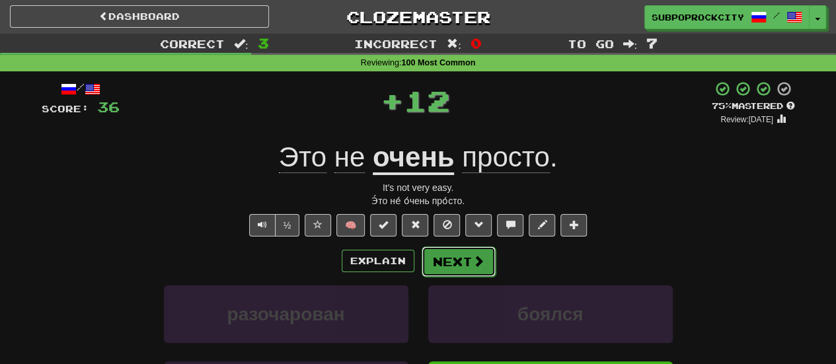
click at [452, 258] on button "Next" at bounding box center [459, 261] width 74 height 30
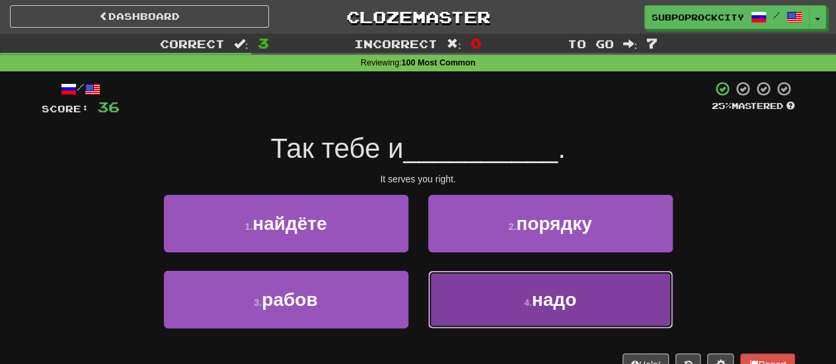
click at [458, 305] on button "4 . надо" at bounding box center [550, 299] width 244 height 57
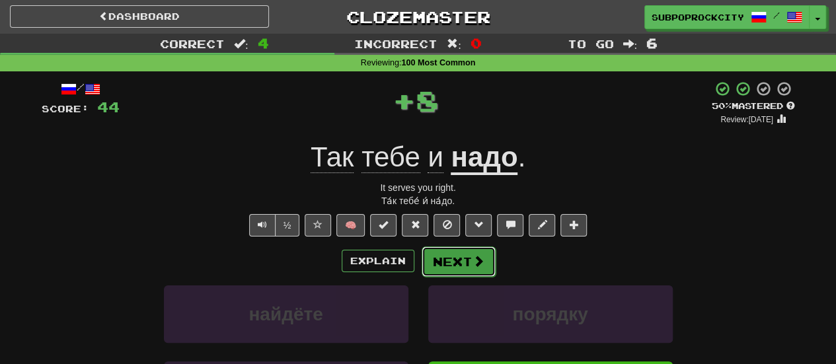
click at [445, 265] on button "Next" at bounding box center [459, 261] width 74 height 30
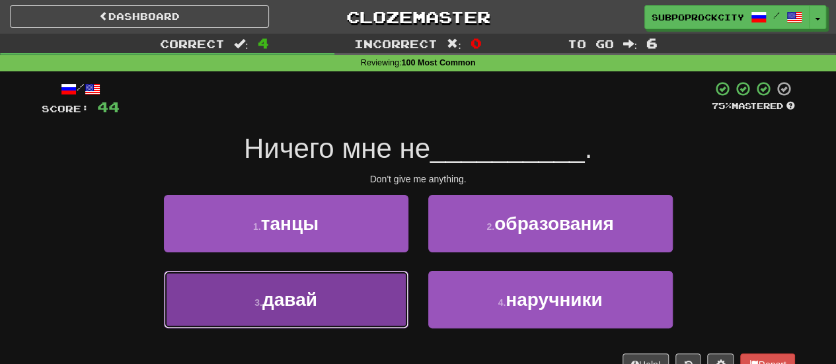
click at [379, 296] on button "3 . давай" at bounding box center [286, 299] width 244 height 57
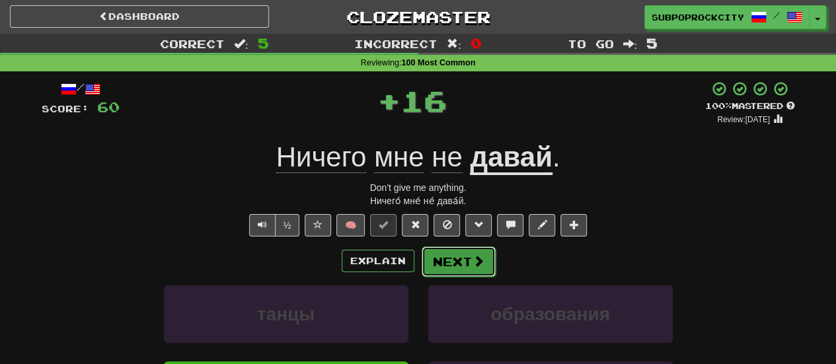
drag, startPoint x: 405, startPoint y: 284, endPoint x: 433, endPoint y: 264, distance: 35.0
click at [433, 264] on button "Next" at bounding box center [459, 261] width 74 height 30
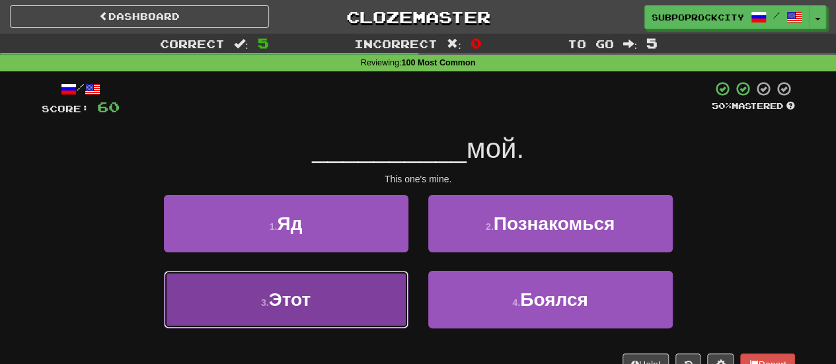
click at [365, 294] on button "3 . Этот" at bounding box center [286, 299] width 244 height 57
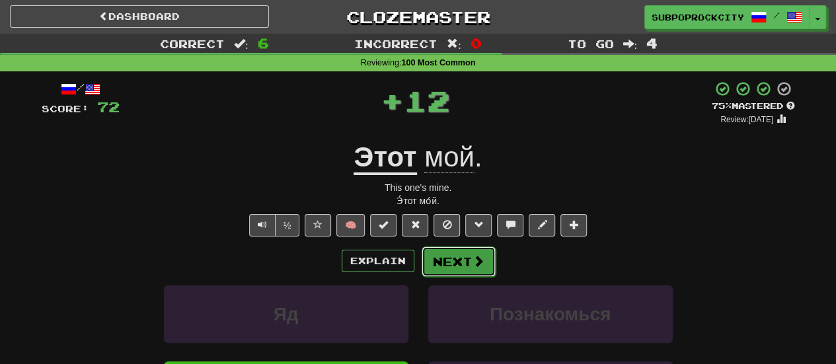
click at [436, 260] on button "Next" at bounding box center [459, 261] width 74 height 30
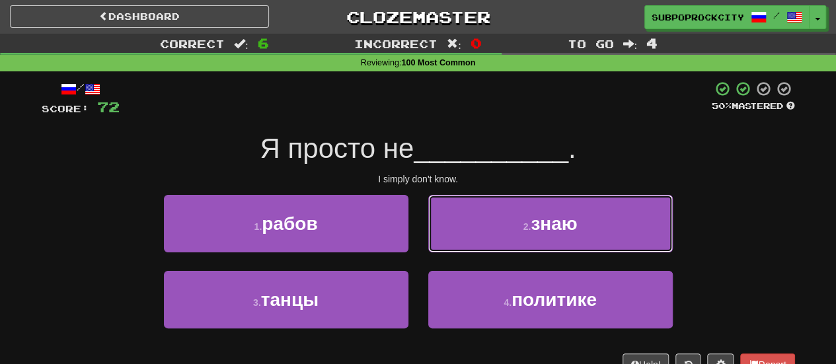
click at [468, 235] on button "2 . знаю" at bounding box center [550, 223] width 244 height 57
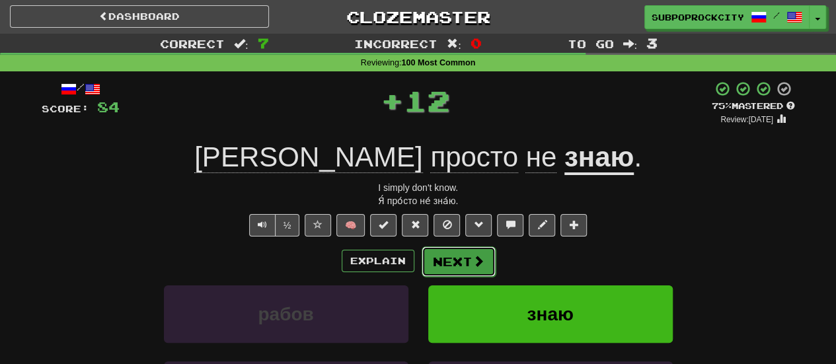
click at [456, 252] on button "Next" at bounding box center [459, 261] width 74 height 30
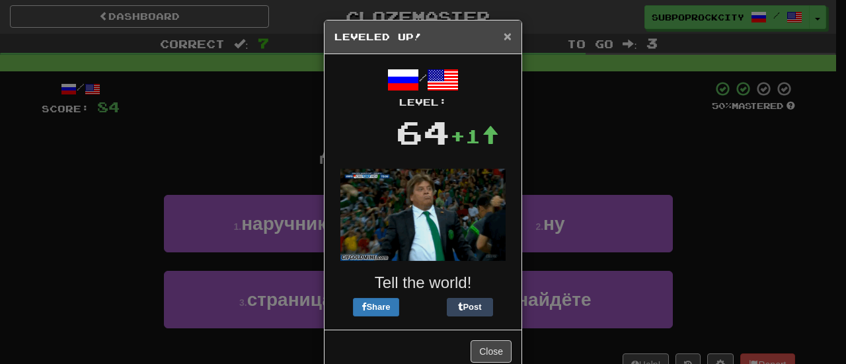
click at [503, 36] on span "×" at bounding box center [507, 35] width 8 height 15
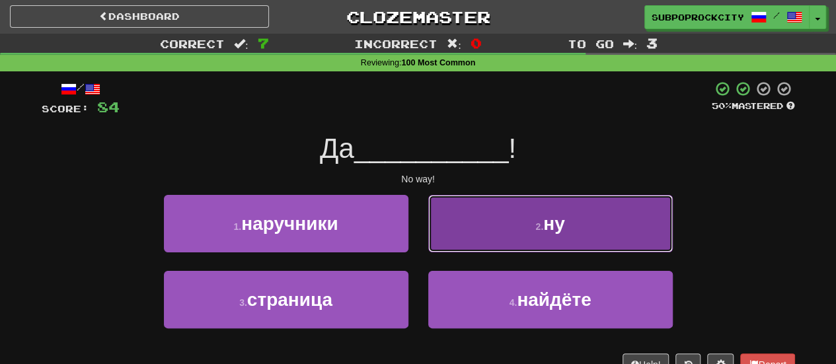
click at [460, 235] on button "2 . ну" at bounding box center [550, 223] width 244 height 57
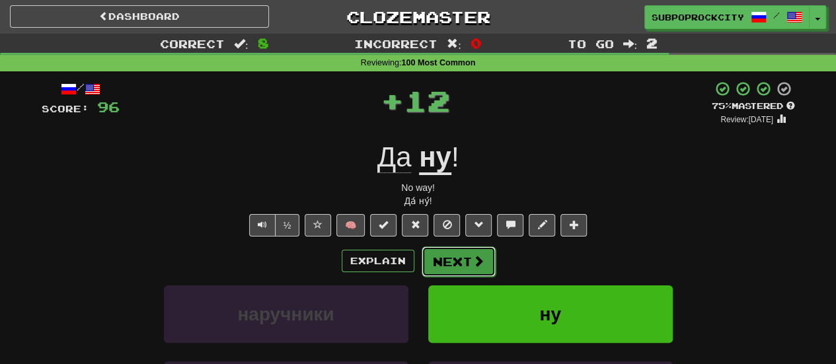
click at [461, 250] on button "Next" at bounding box center [459, 261] width 74 height 30
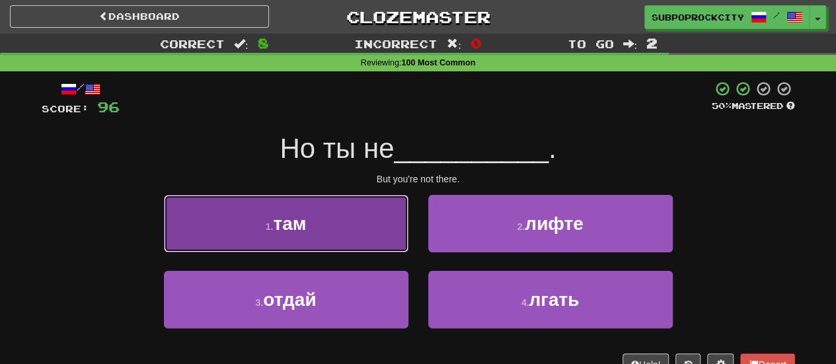
click at [348, 238] on button "1 . там" at bounding box center [286, 223] width 244 height 57
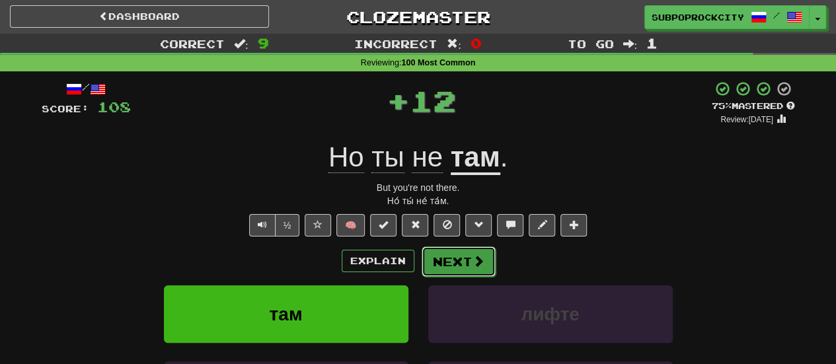
click at [451, 255] on button "Next" at bounding box center [459, 261] width 74 height 30
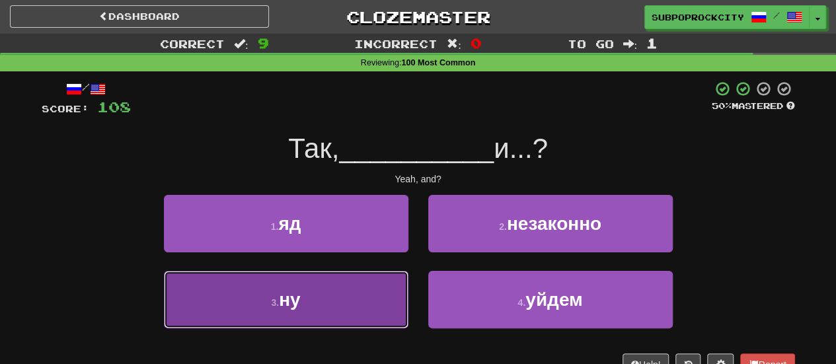
click at [350, 301] on button "3 . ну" at bounding box center [286, 299] width 244 height 57
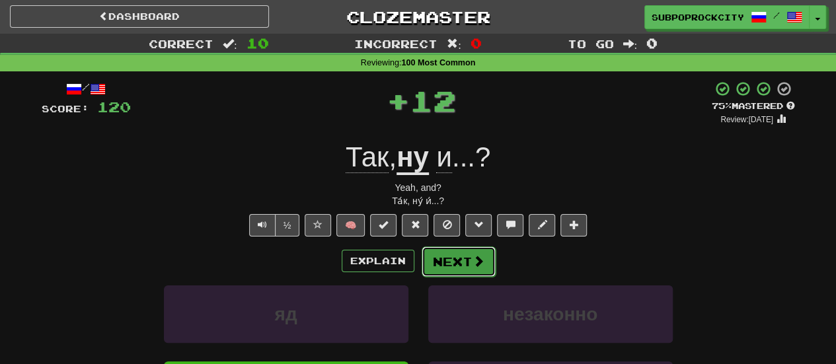
click at [448, 268] on button "Next" at bounding box center [459, 261] width 74 height 30
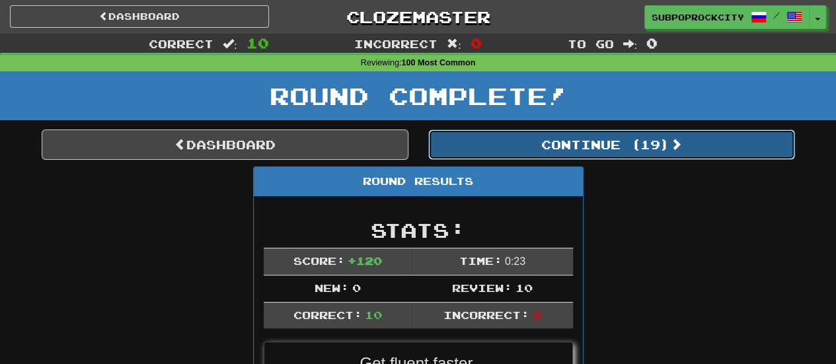
click at [507, 158] on button "Continue ( 19 )" at bounding box center [611, 145] width 367 height 30
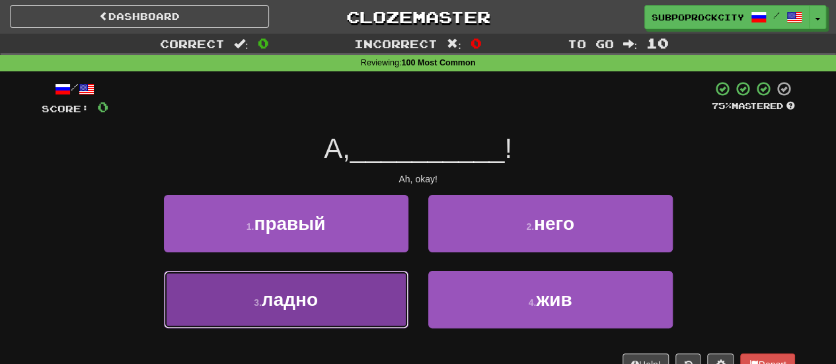
click at [383, 292] on button "3 . ладно" at bounding box center [286, 299] width 244 height 57
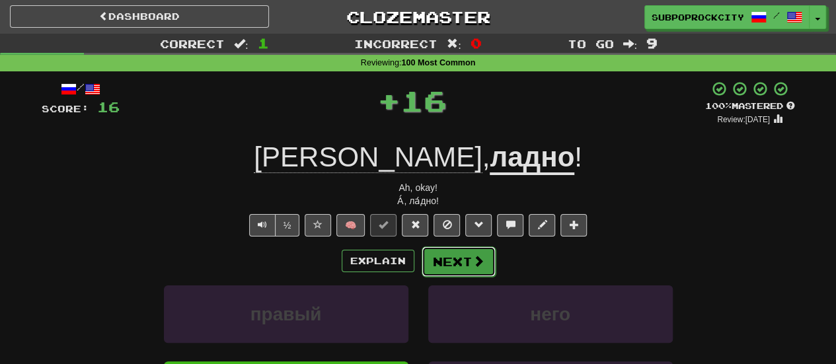
click at [464, 260] on button "Next" at bounding box center [459, 261] width 74 height 30
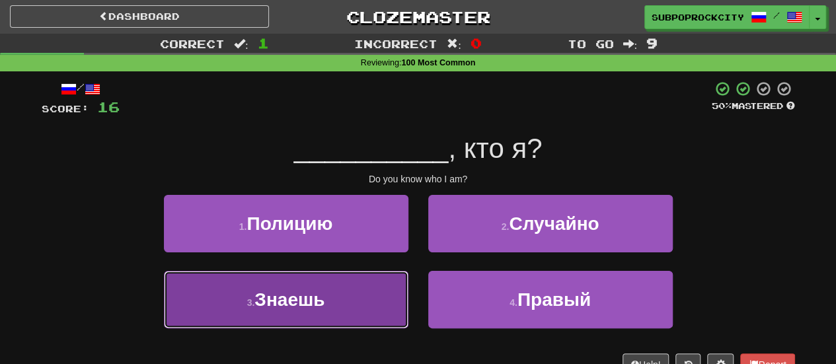
click at [379, 299] on button "3 . Знаешь" at bounding box center [286, 299] width 244 height 57
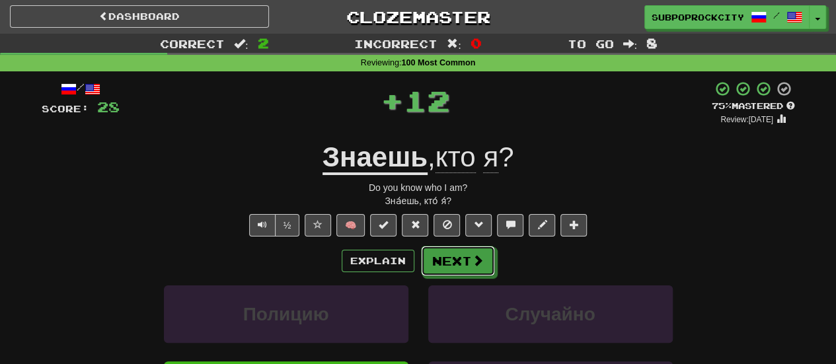
click at [444, 250] on button "Next" at bounding box center [458, 261] width 74 height 30
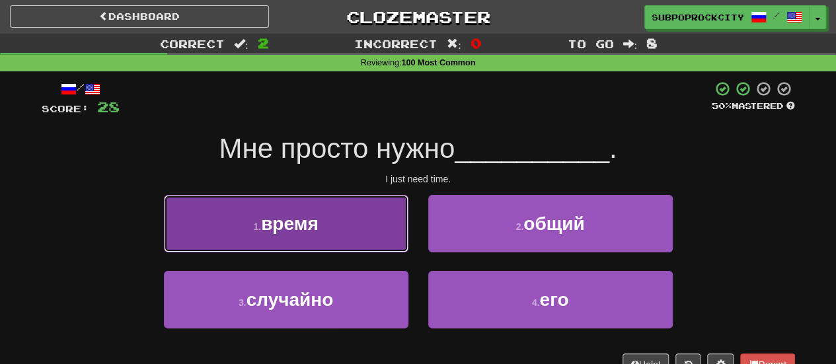
click at [380, 246] on button "1 . время" at bounding box center [286, 223] width 244 height 57
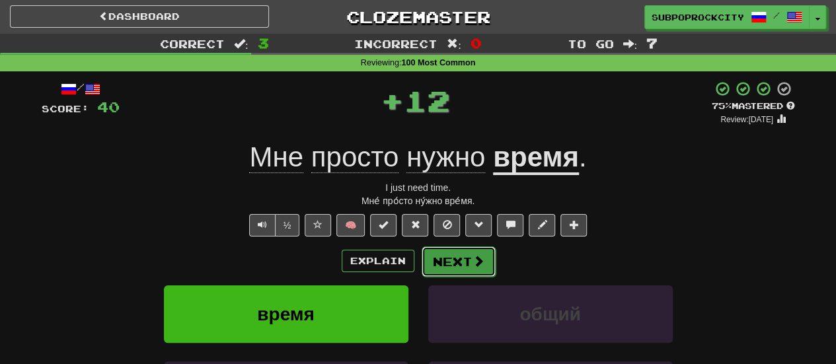
click at [457, 264] on button "Next" at bounding box center [459, 261] width 74 height 30
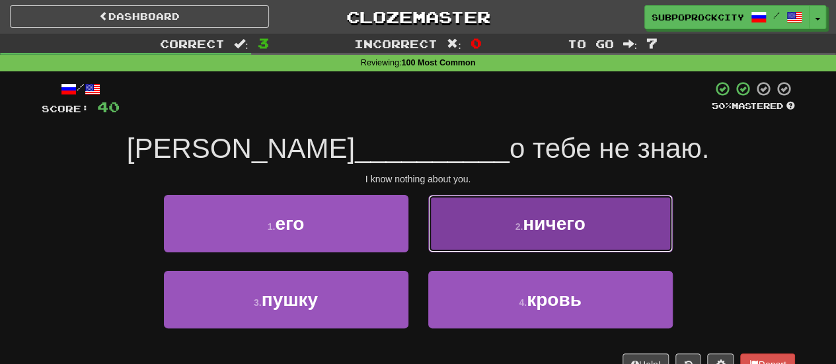
click at [460, 245] on button "2 . ничего" at bounding box center [550, 223] width 244 height 57
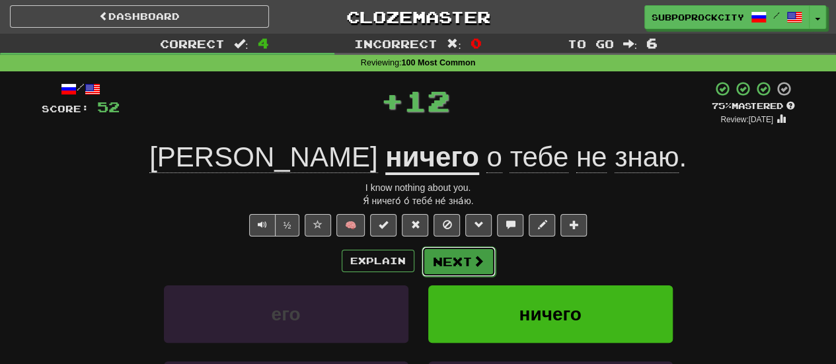
click at [461, 262] on button "Next" at bounding box center [459, 261] width 74 height 30
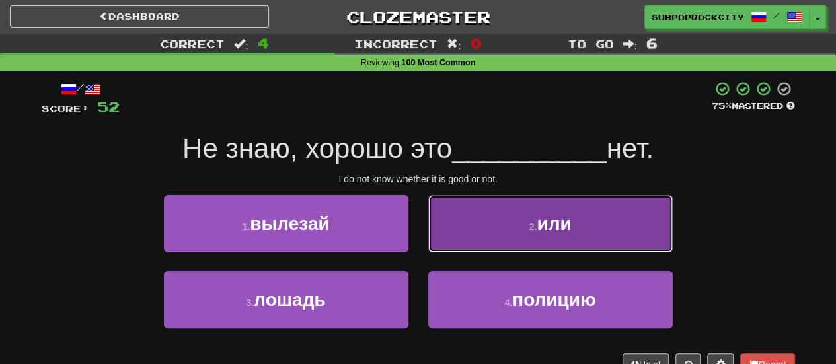
click at [453, 242] on button "2 . или" at bounding box center [550, 223] width 244 height 57
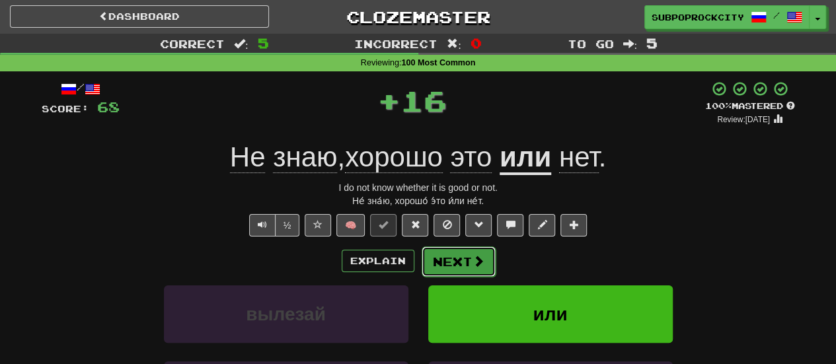
click at [448, 257] on button "Next" at bounding box center [459, 261] width 74 height 30
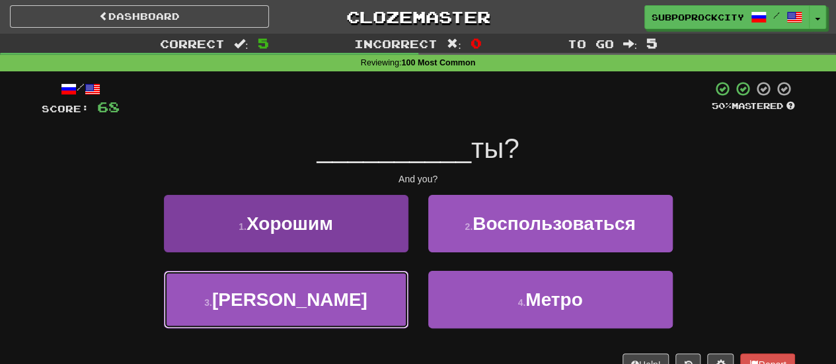
click at [345, 317] on button "3 . А" at bounding box center [286, 299] width 244 height 57
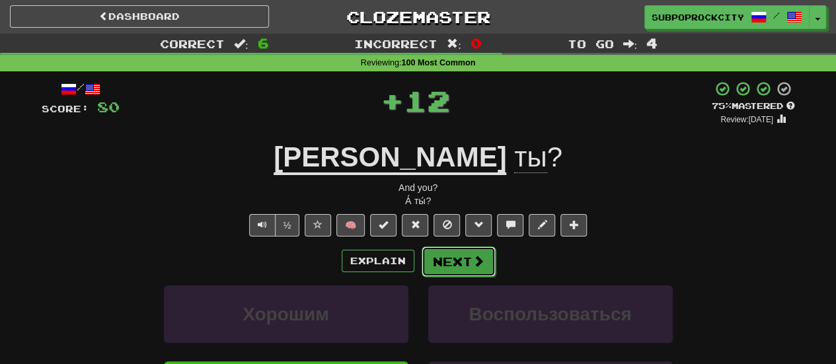
click at [436, 268] on button "Next" at bounding box center [459, 261] width 74 height 30
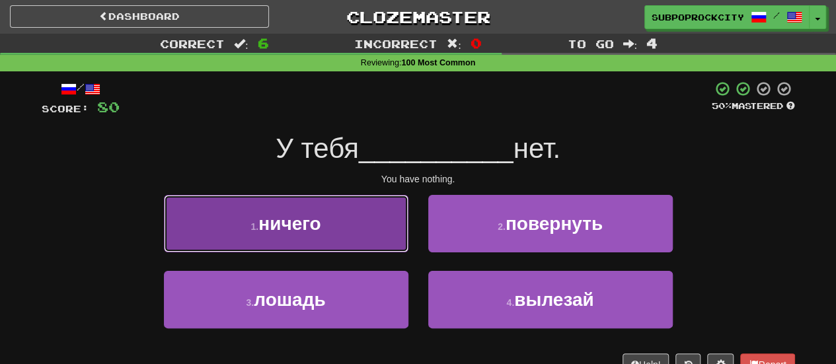
click at [389, 236] on button "1 . ничего" at bounding box center [286, 223] width 244 height 57
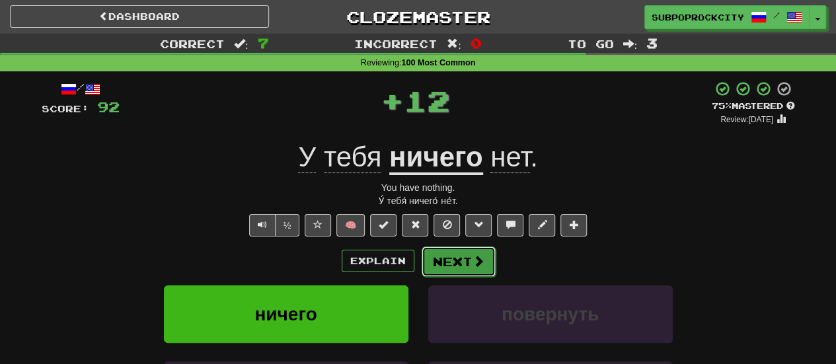
click at [456, 247] on button "Next" at bounding box center [459, 261] width 74 height 30
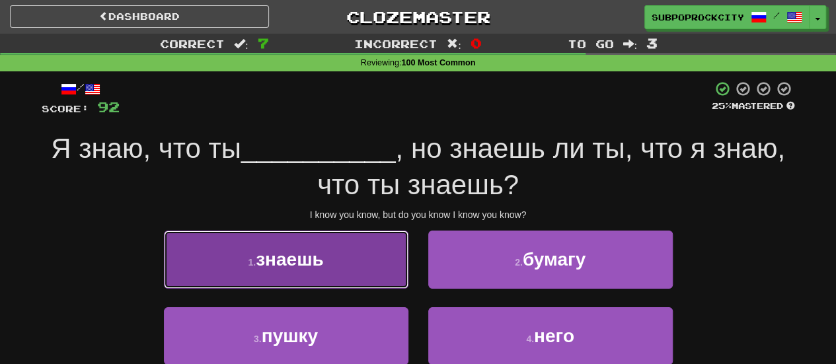
click at [371, 254] on button "1 . знаешь" at bounding box center [286, 259] width 244 height 57
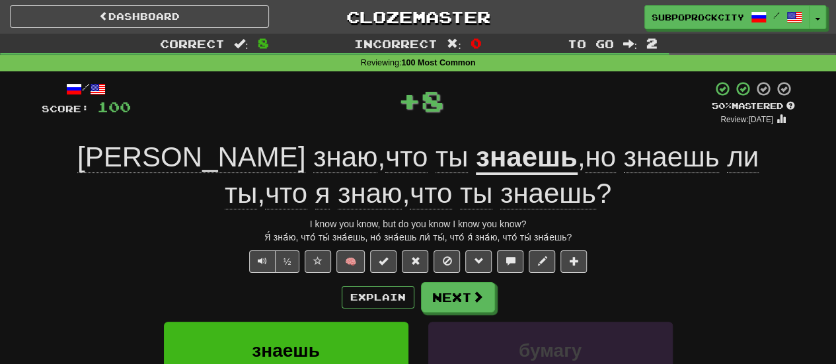
click at [459, 277] on div "/ Score: 100 + 8 50 % Mastered Review: [DATE] Я знаю , что ты знаешь , но знаеш…" at bounding box center [418, 312] width 753 height 463
click at [457, 289] on button "Next" at bounding box center [459, 298] width 74 height 30
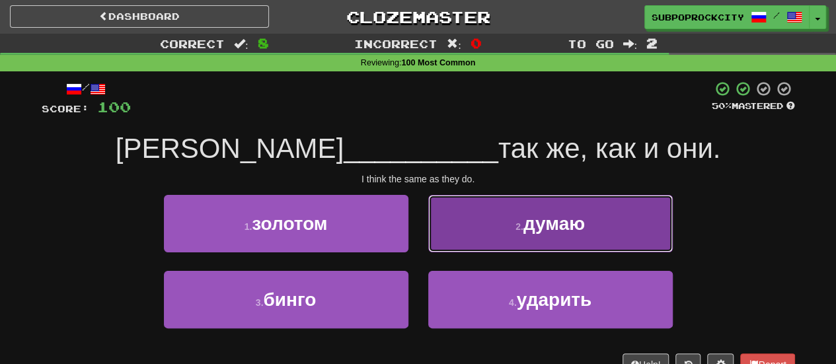
click at [463, 241] on button "2 . думаю" at bounding box center [550, 223] width 244 height 57
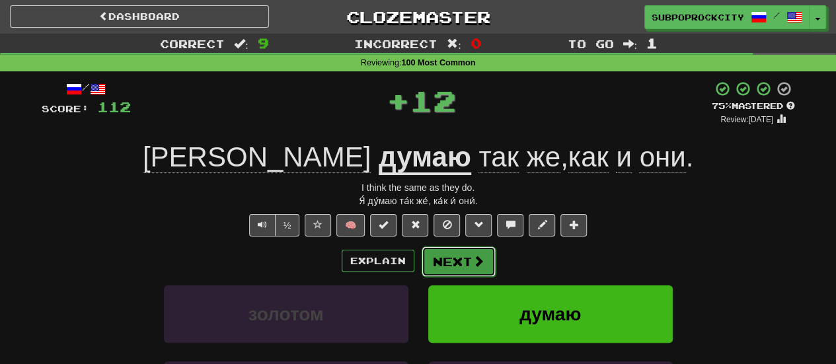
click at [459, 253] on button "Next" at bounding box center [459, 261] width 74 height 30
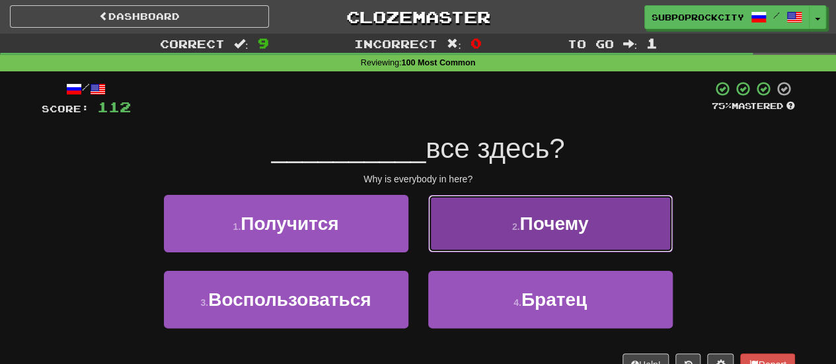
click at [457, 238] on button "2 . Почему" at bounding box center [550, 223] width 244 height 57
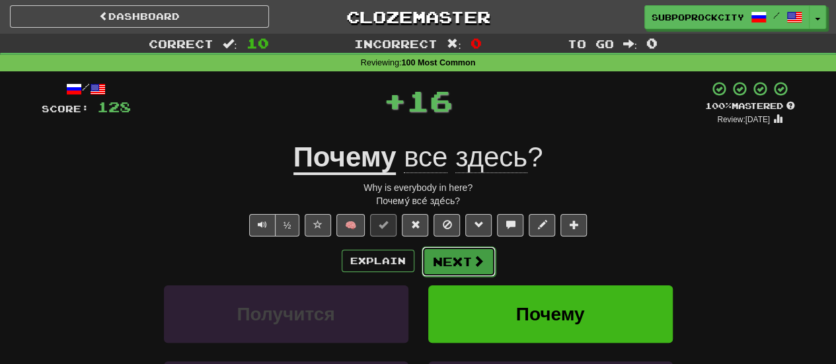
click at [453, 250] on button "Next" at bounding box center [459, 261] width 74 height 30
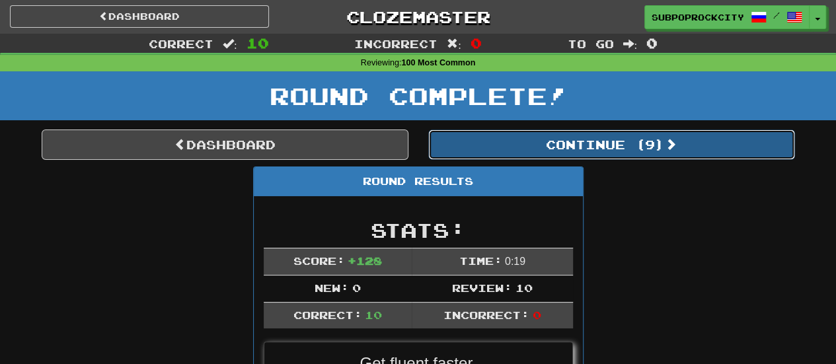
click at [478, 152] on button "Continue ( 9 )" at bounding box center [611, 145] width 367 height 30
